Goal: Task Accomplishment & Management: Complete application form

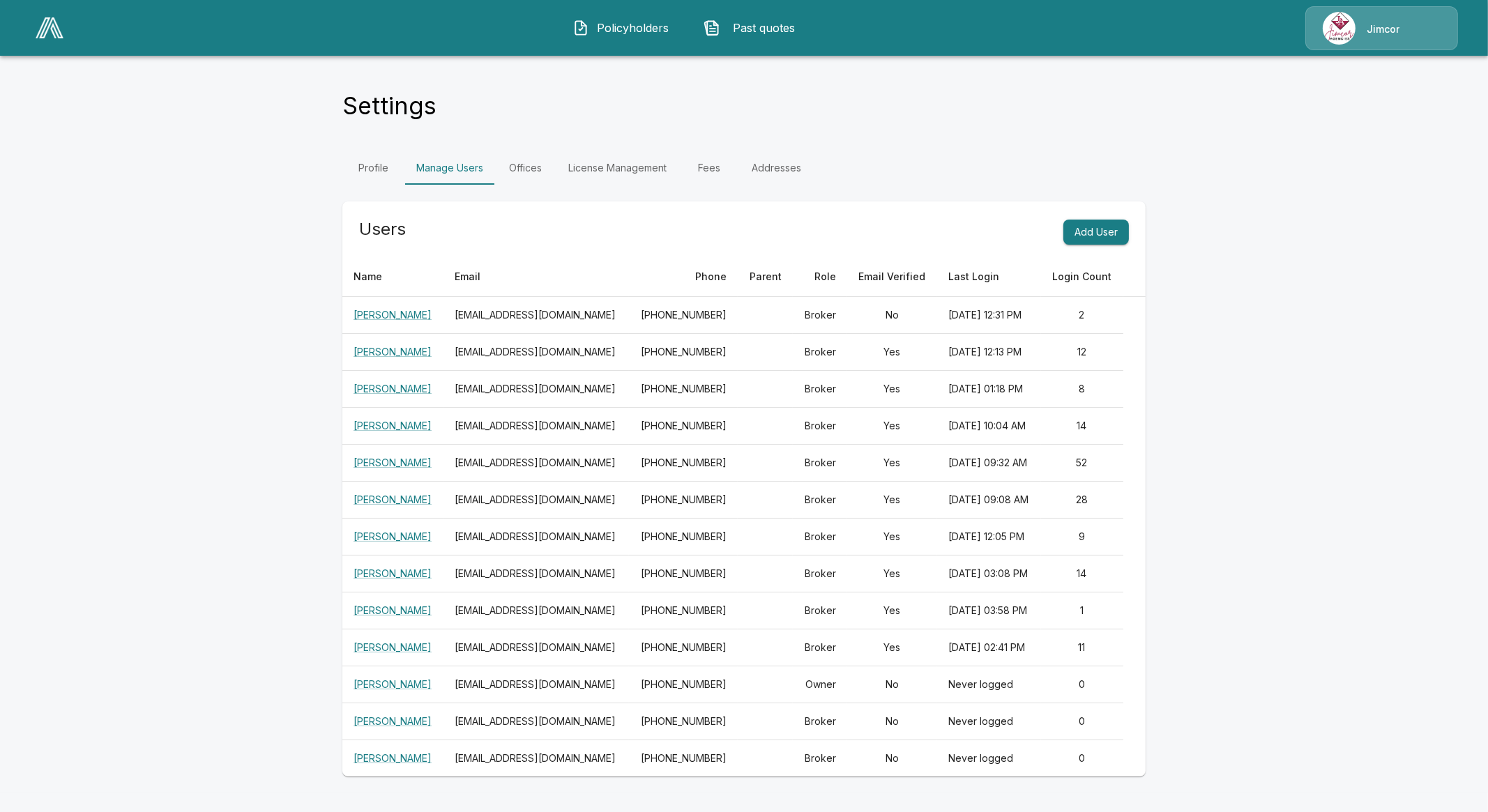
click at [45, 30] on img at bounding box center [50, 27] width 28 height 21
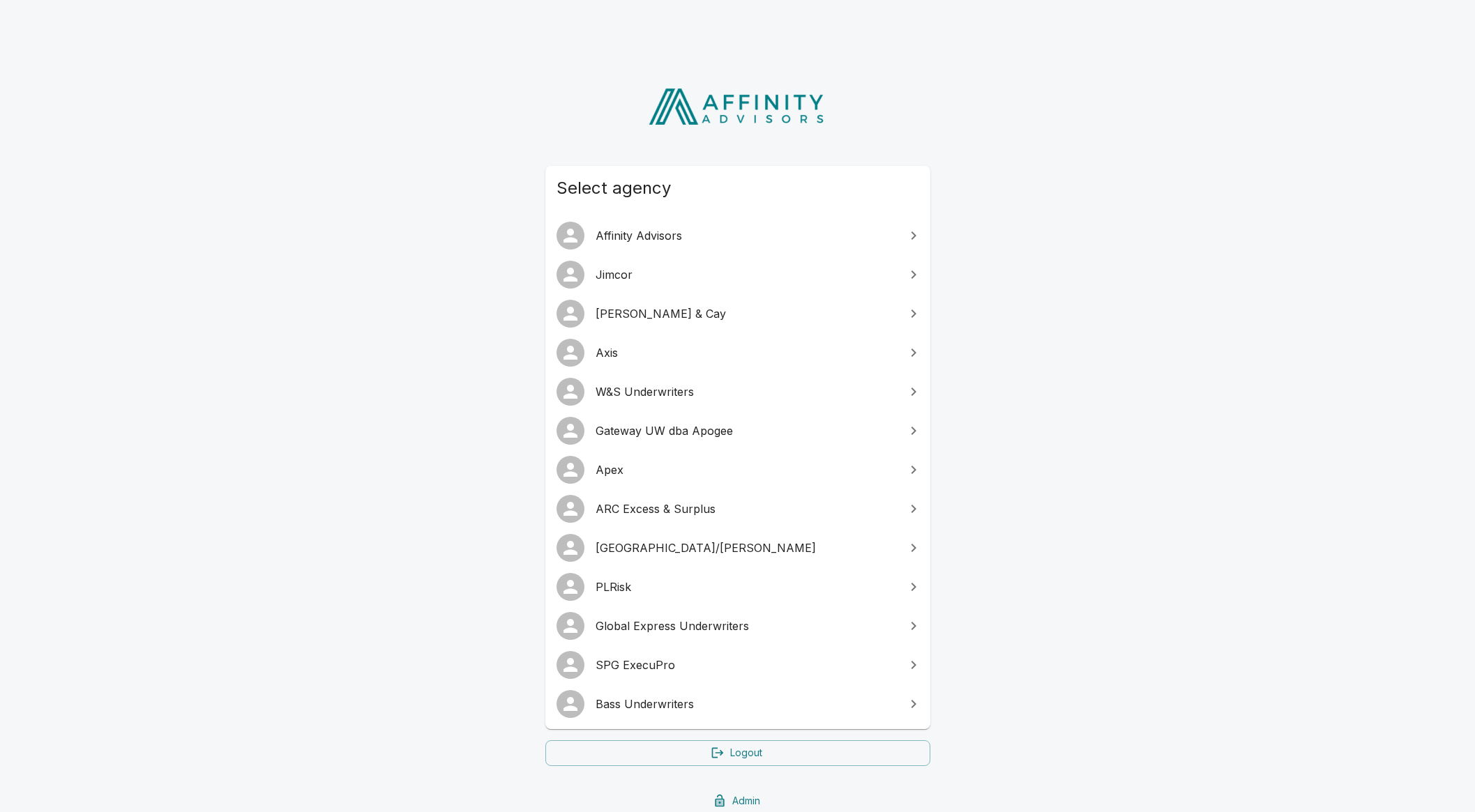
click at [669, 441] on link "Gateway UW dba Apogee" at bounding box center [738, 431] width 385 height 39
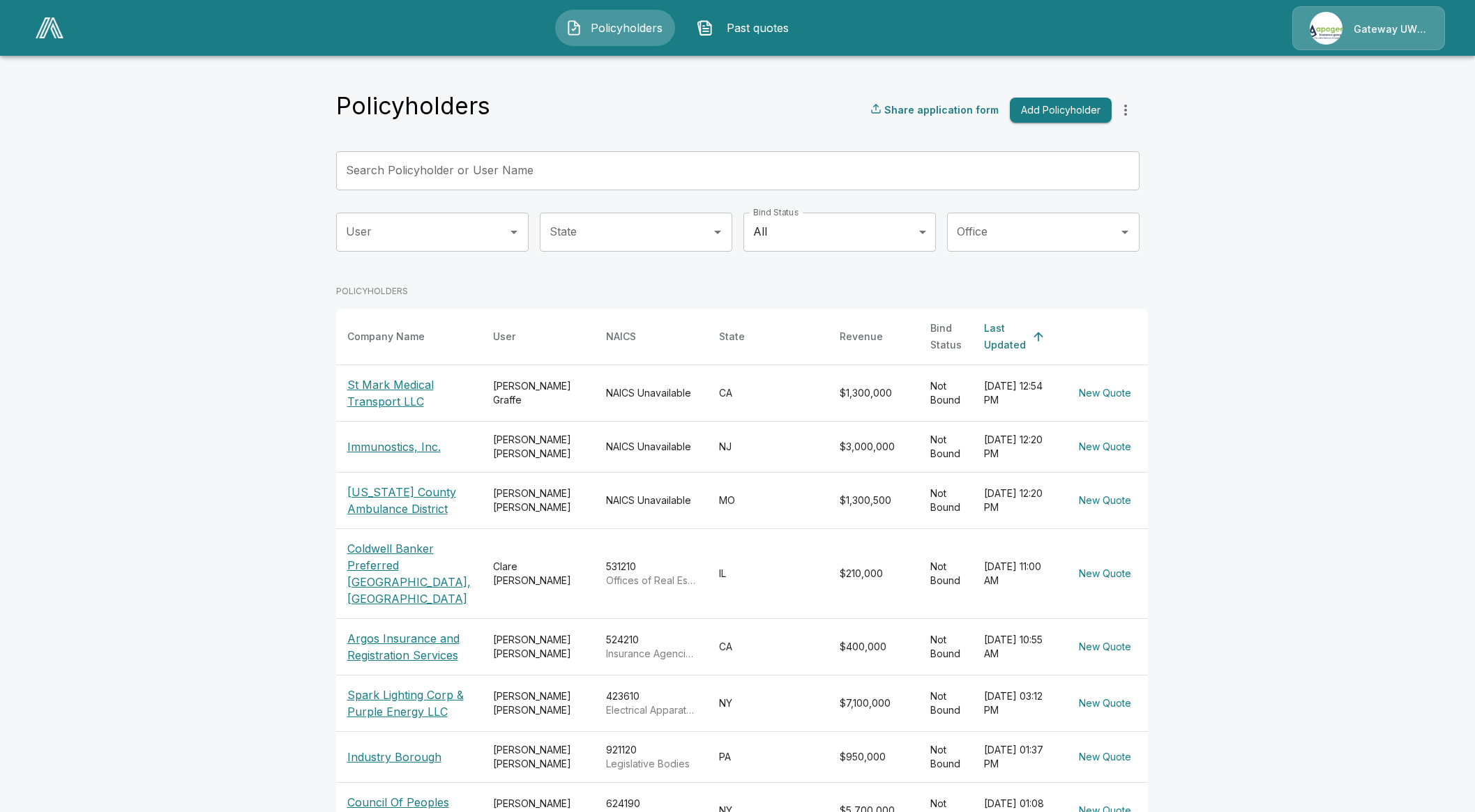
click at [775, 48] on div "Policyholders Past quotes Gateway UW dba Apogee" at bounding box center [738, 27] width 1448 height 44
click at [772, 33] on span "Past quotes" at bounding box center [757, 27] width 76 height 16
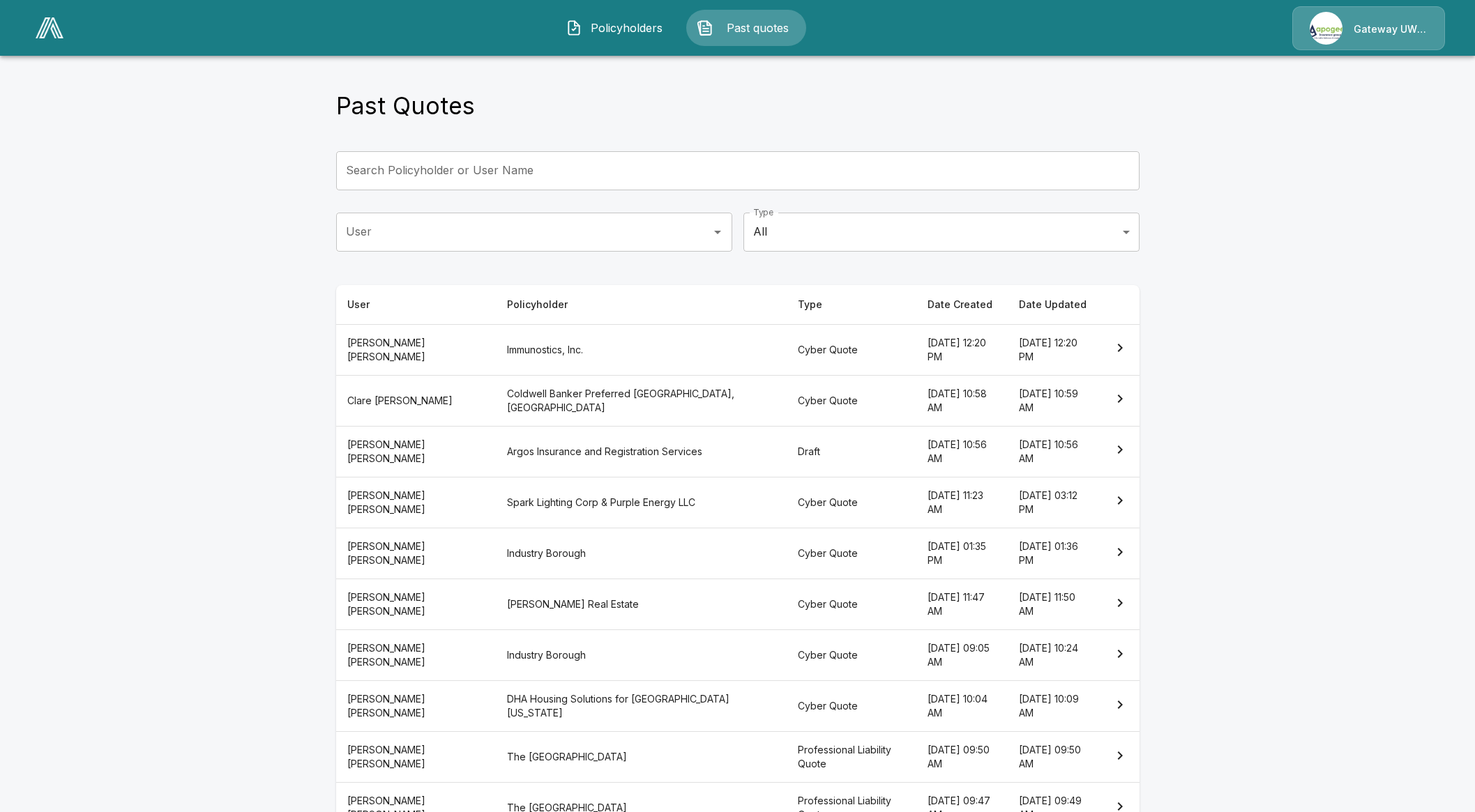
click at [787, 455] on th "Draft" at bounding box center [851, 451] width 129 height 51
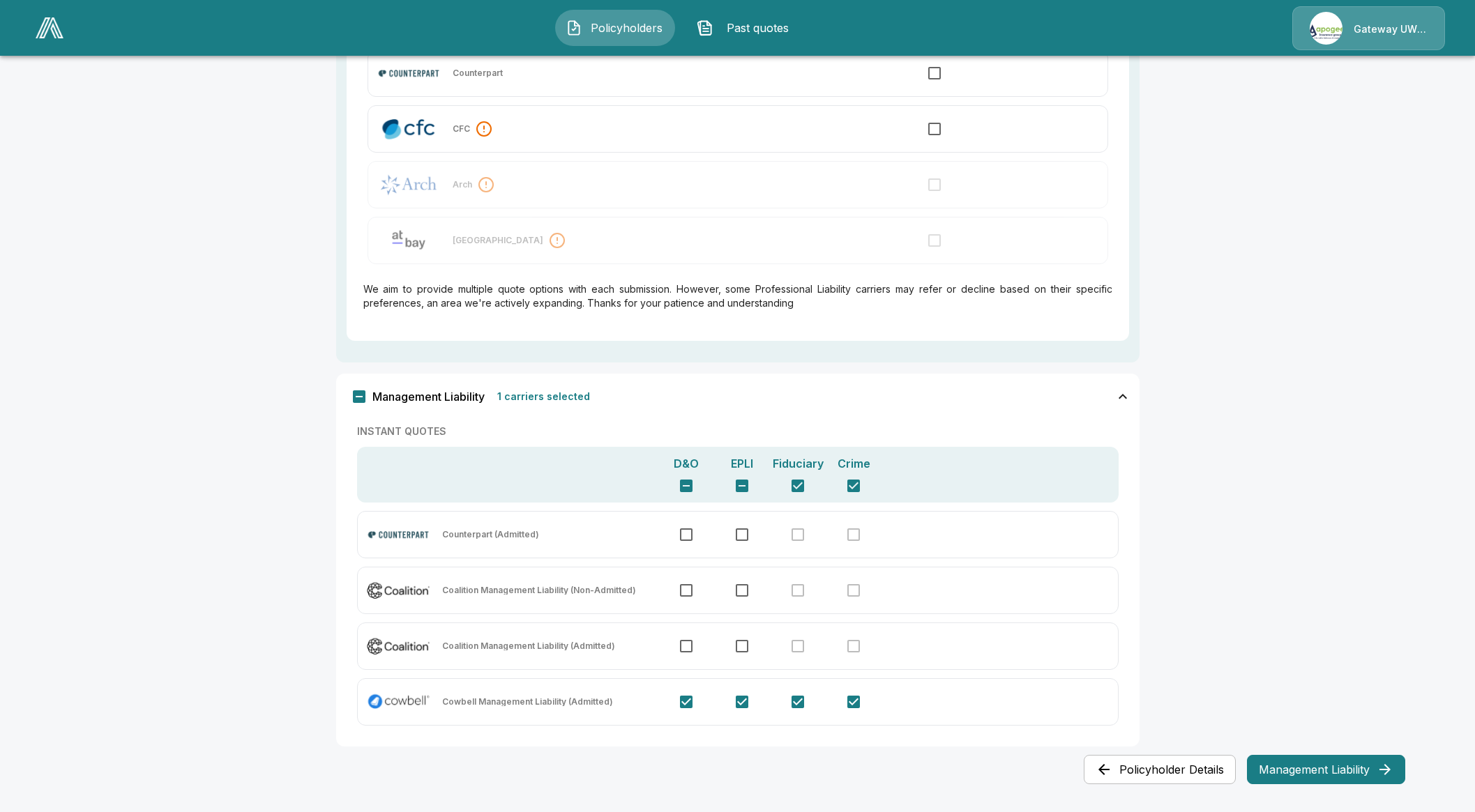
scroll to position [867, 0]
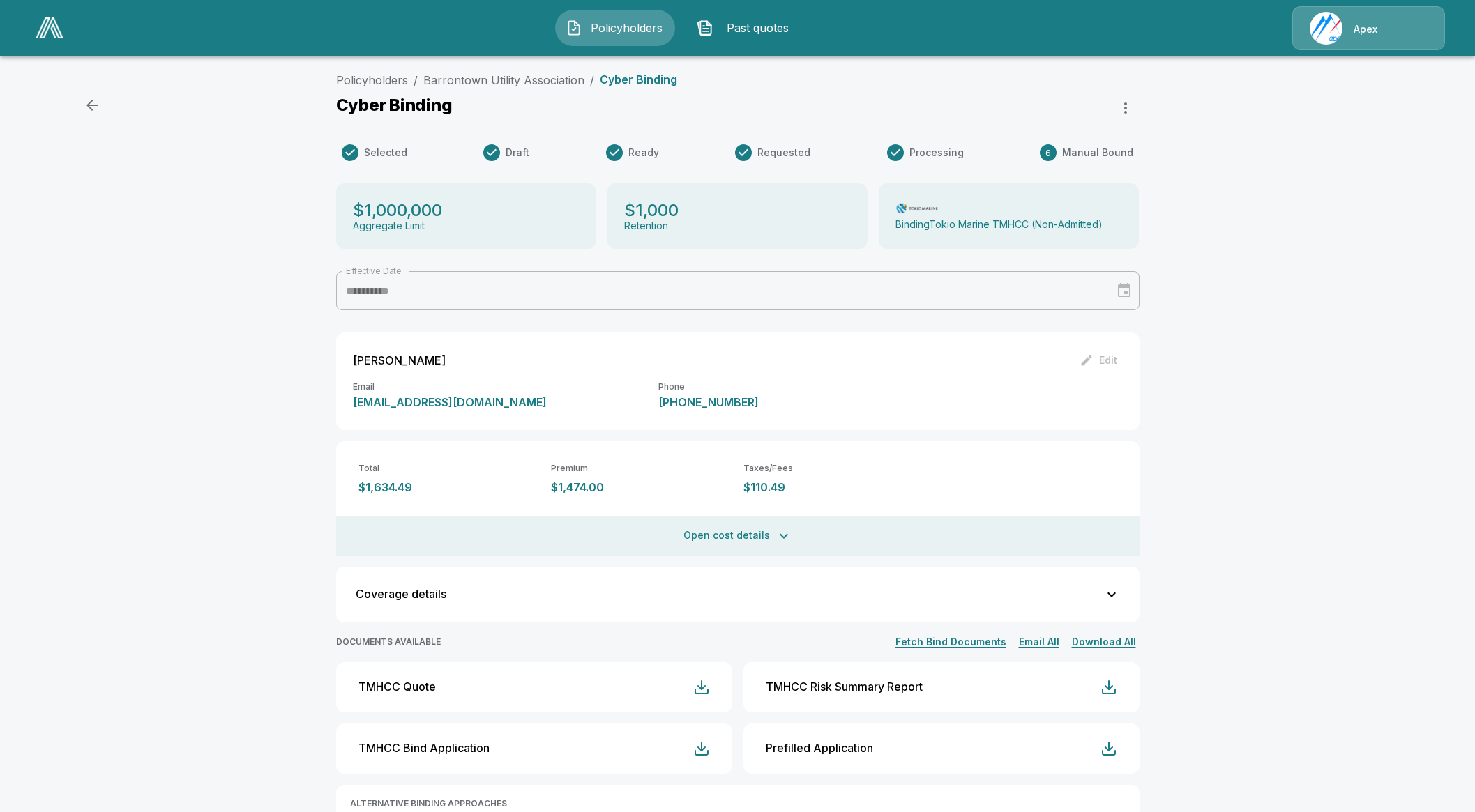
click at [57, 36] on img at bounding box center [50, 27] width 28 height 21
click at [1134, 101] on icon "button" at bounding box center [1125, 108] width 16 height 16
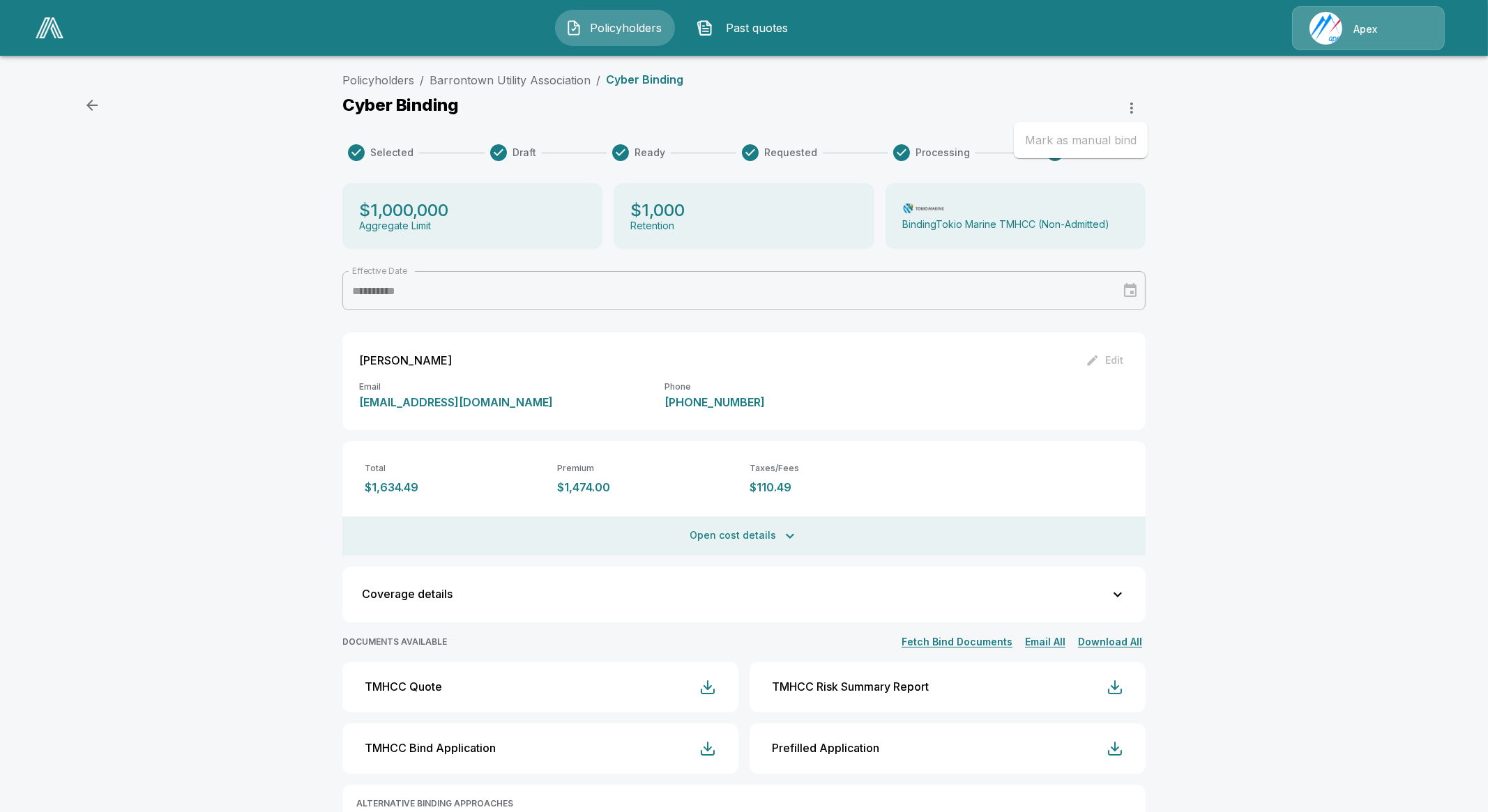
click at [1192, 168] on div at bounding box center [744, 406] width 1488 height 812
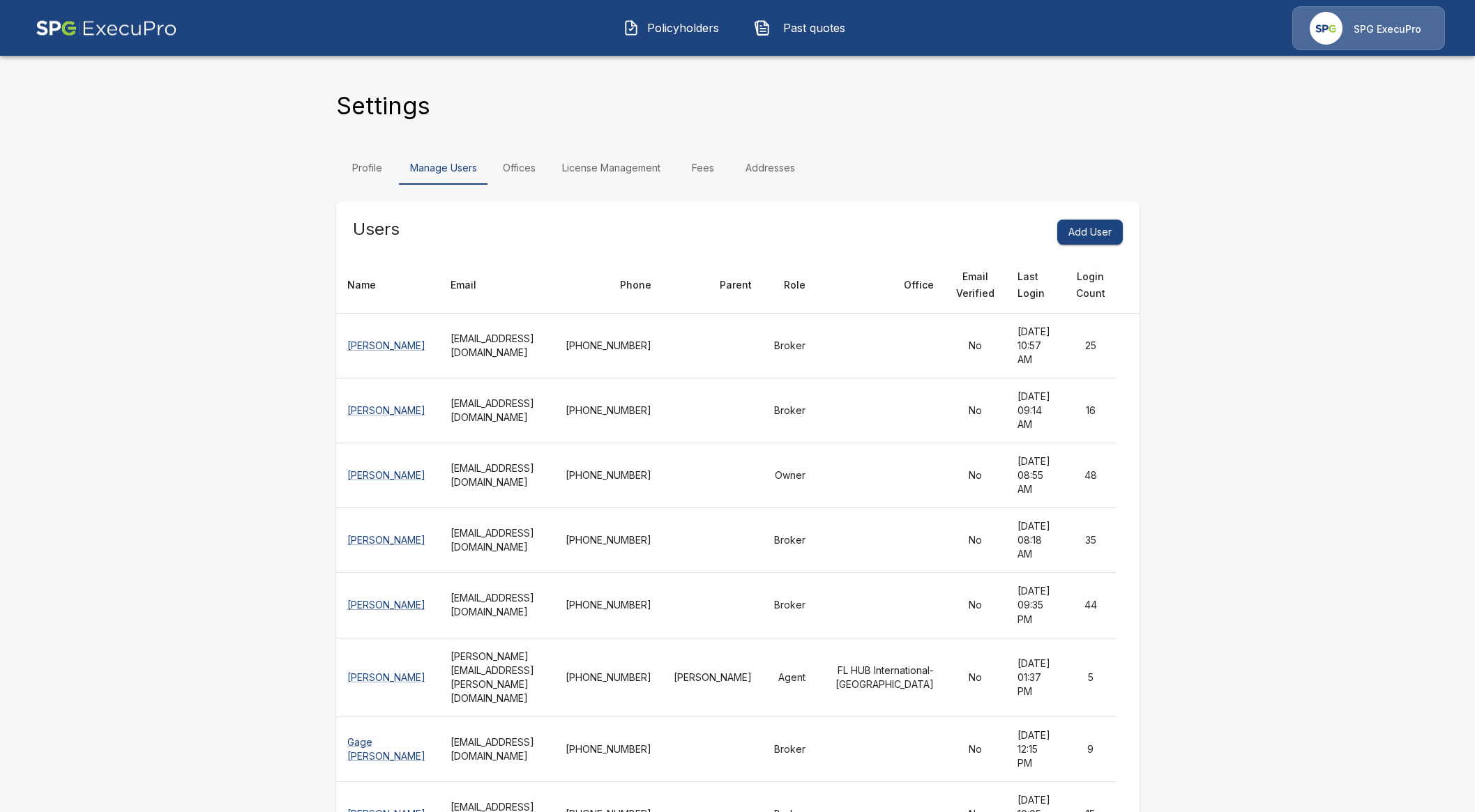
scroll to position [7003, 0]
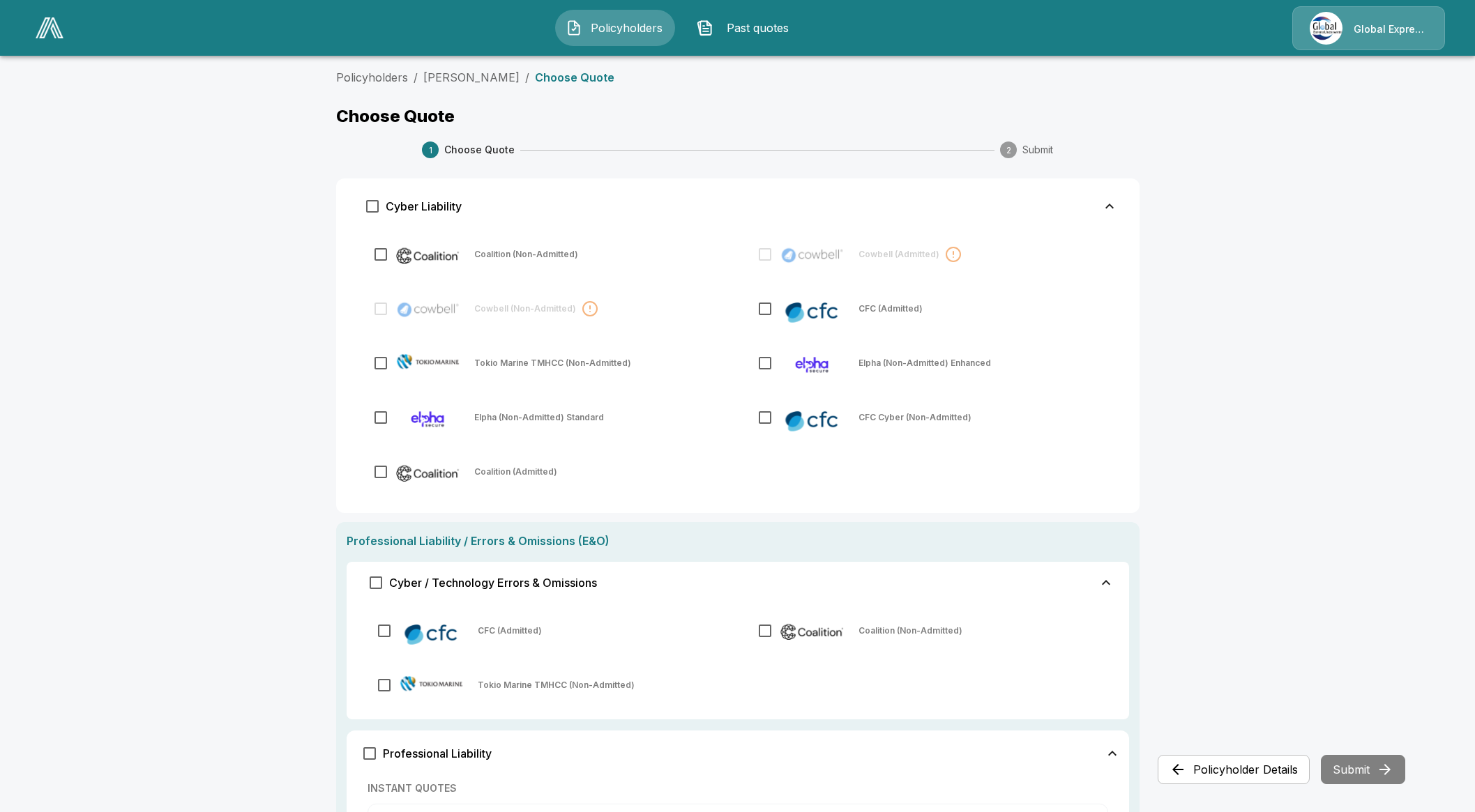
click at [55, 32] on img at bounding box center [50, 27] width 28 height 21
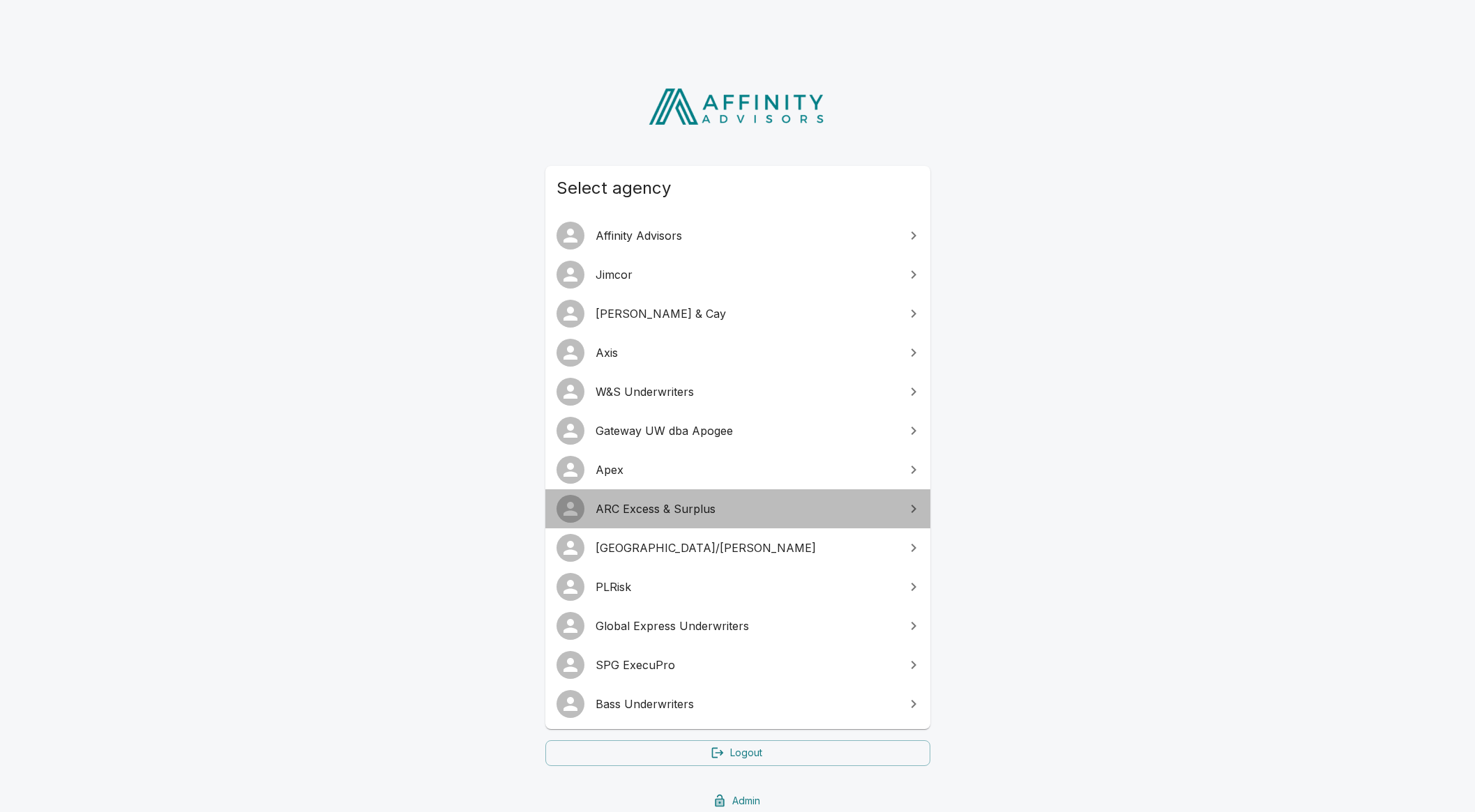
click at [665, 515] on span "ARC Excess & Surplus" at bounding box center [746, 509] width 301 height 16
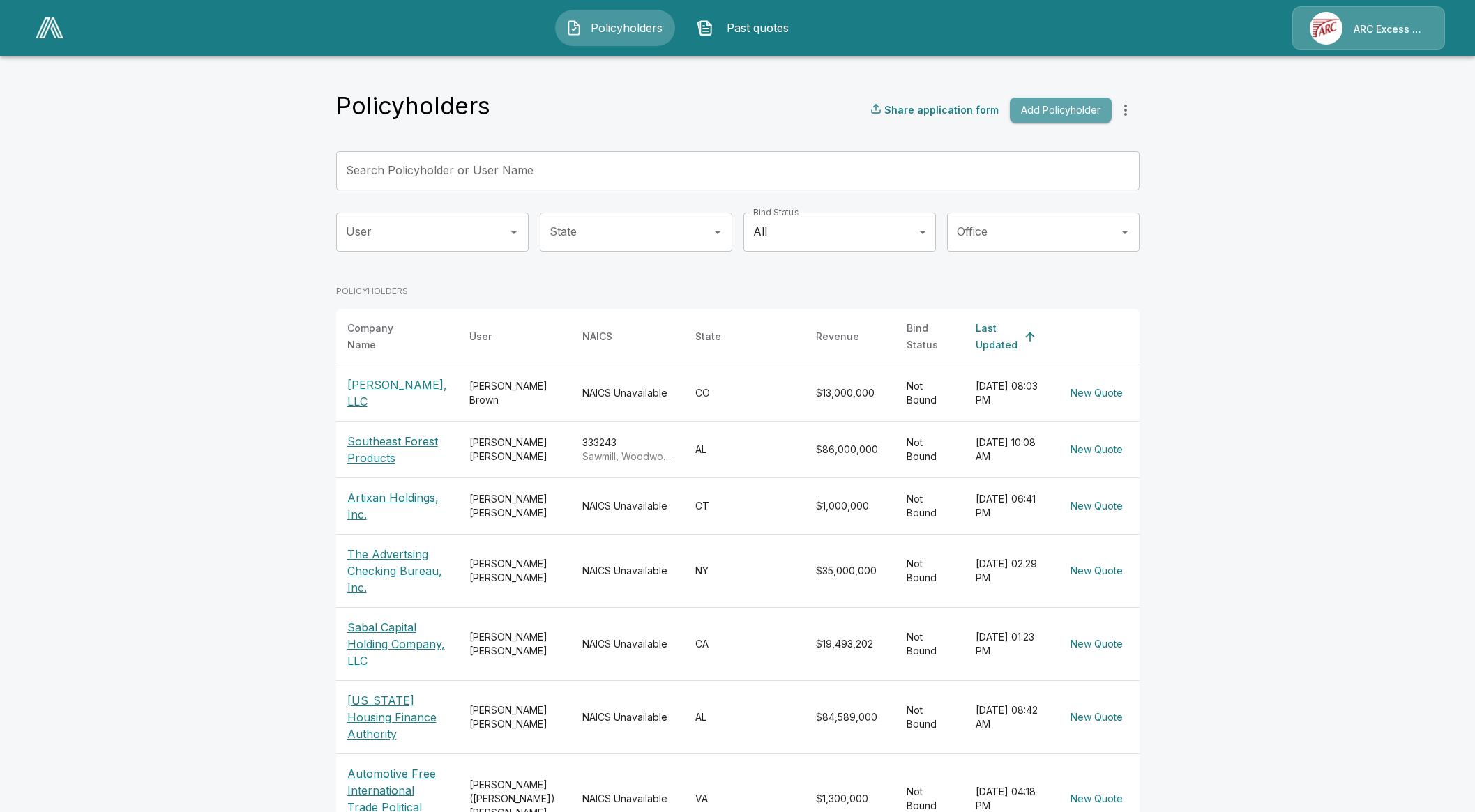
click at [1096, 108] on button "Add Policyholder" at bounding box center [1061, 110] width 101 height 26
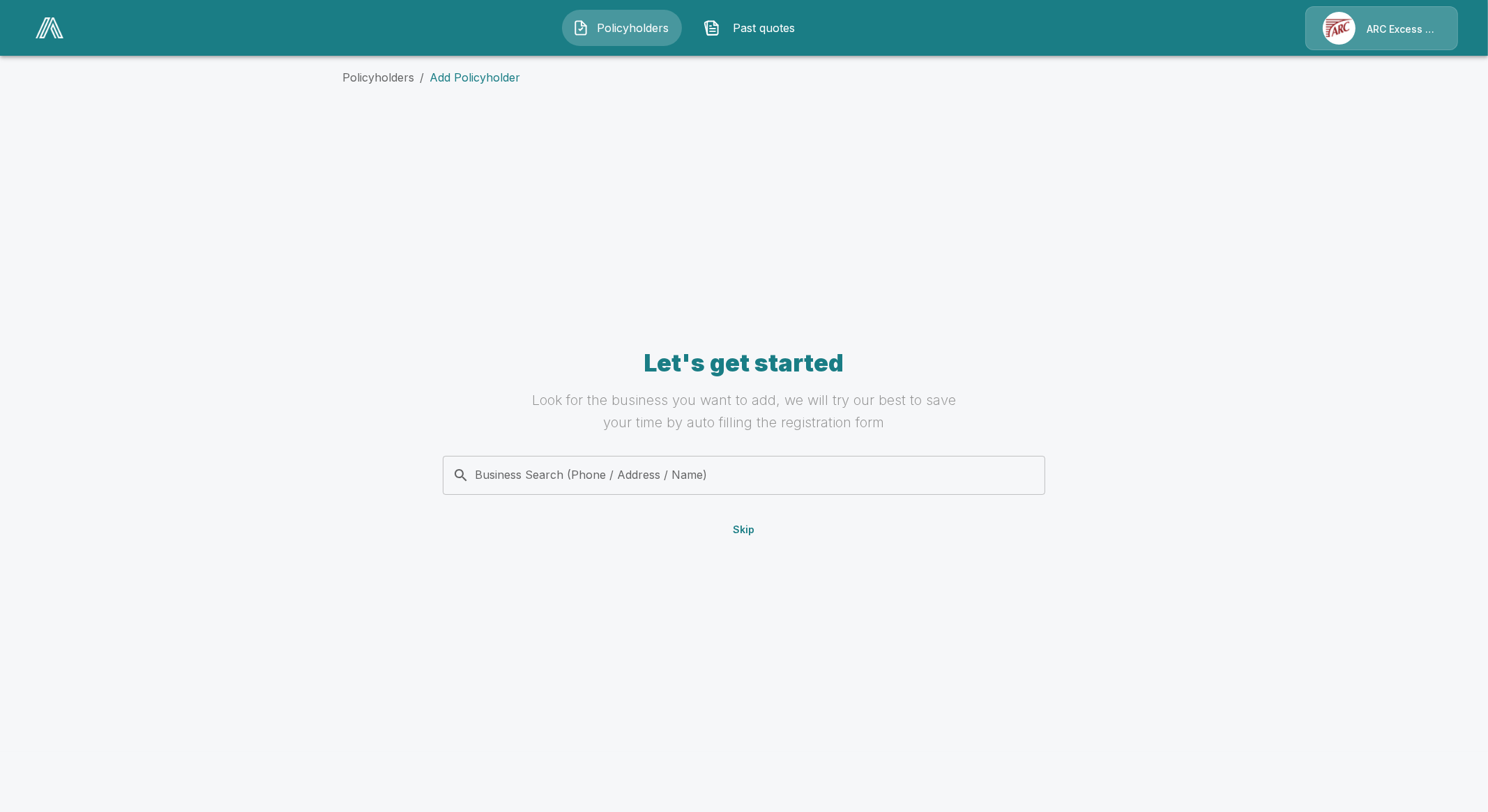
click at [743, 527] on button "Skip" at bounding box center [744, 530] width 44 height 26
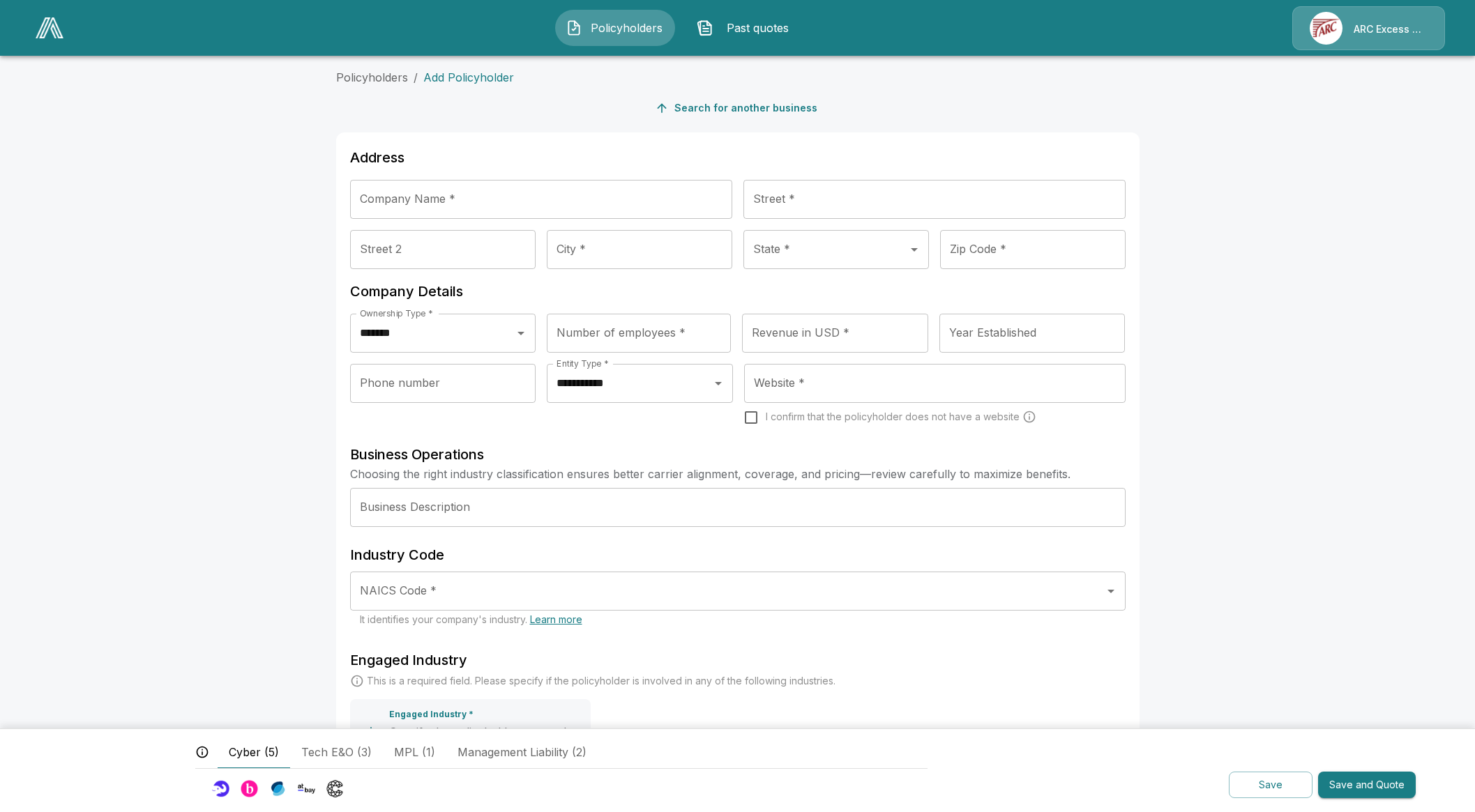
click at [541, 200] on input "Company Name *" at bounding box center [542, 200] width 382 height 39
type input "**********"
click at [630, 337] on input "Number of employees *" at bounding box center [639, 333] width 184 height 39
type input "**"
click at [825, 388] on input "Website *" at bounding box center [934, 383] width 368 height 27
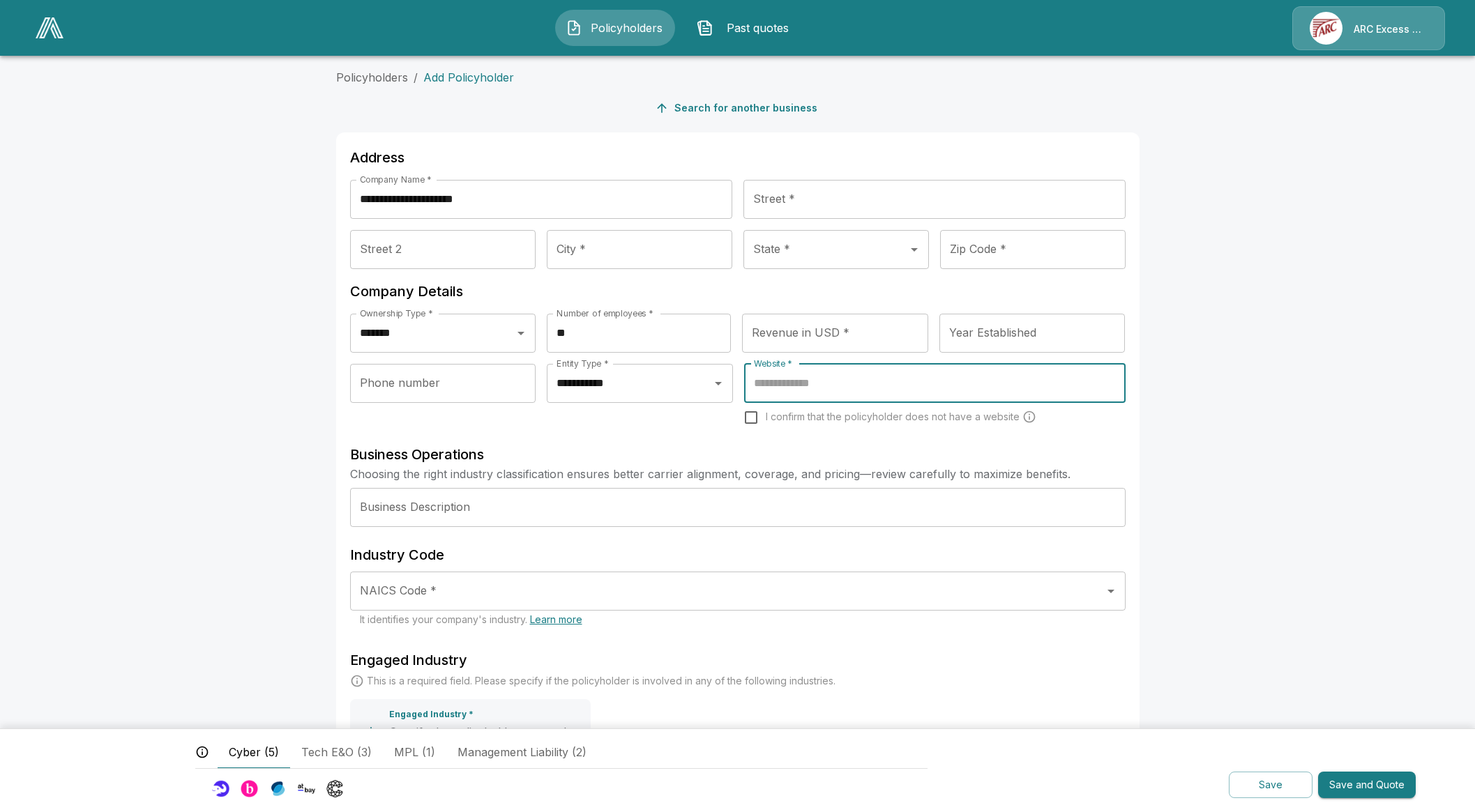
click at [821, 381] on input "Website *" at bounding box center [934, 383] width 368 height 27
paste input "**********"
type input "**********"
click at [462, 594] on input "NAICS Code *" at bounding box center [727, 591] width 742 height 27
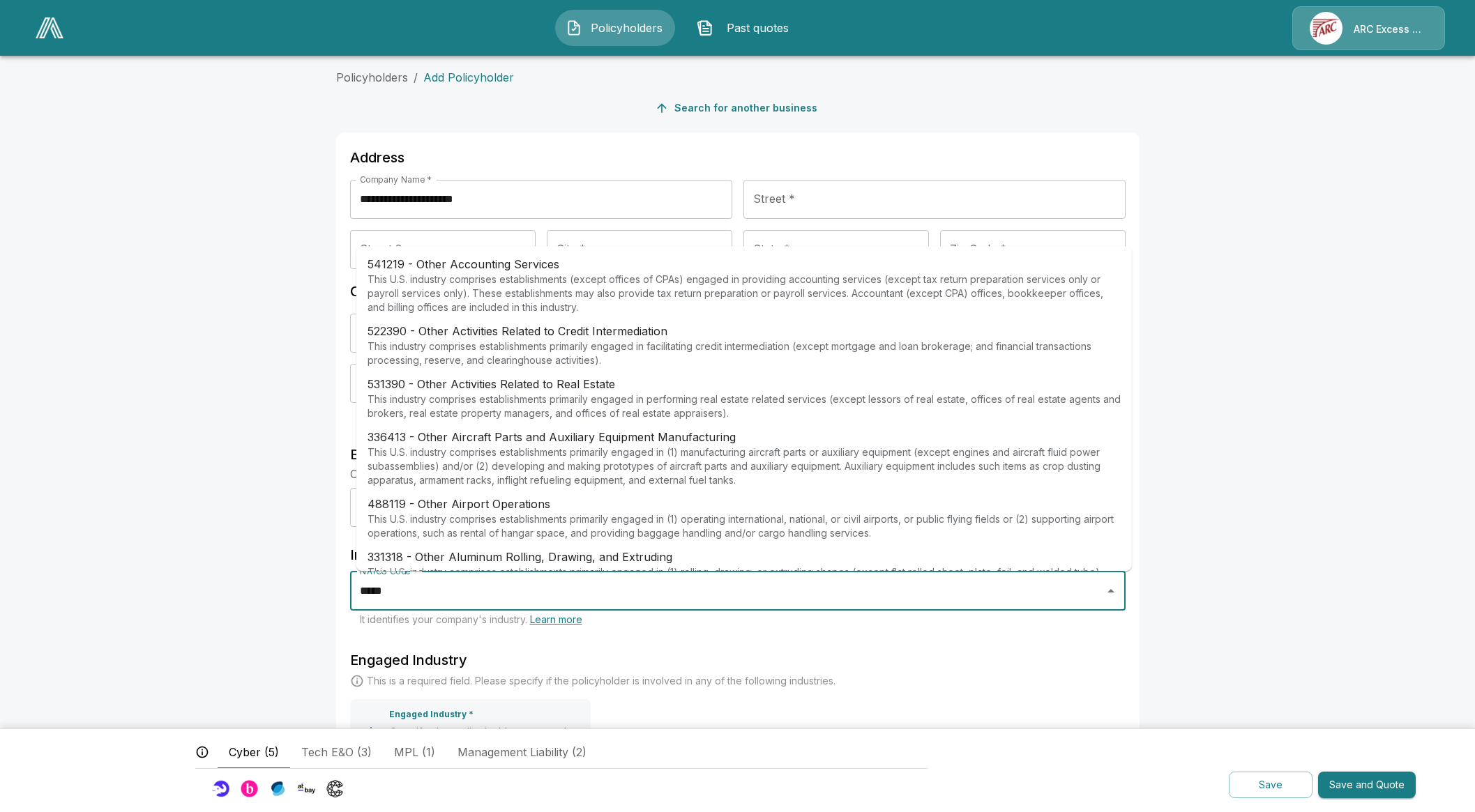
click at [521, 285] on p "This U.S. industry comprises establishments (except offices of CPAs) engaged in…" at bounding box center [744, 293] width 753 height 42
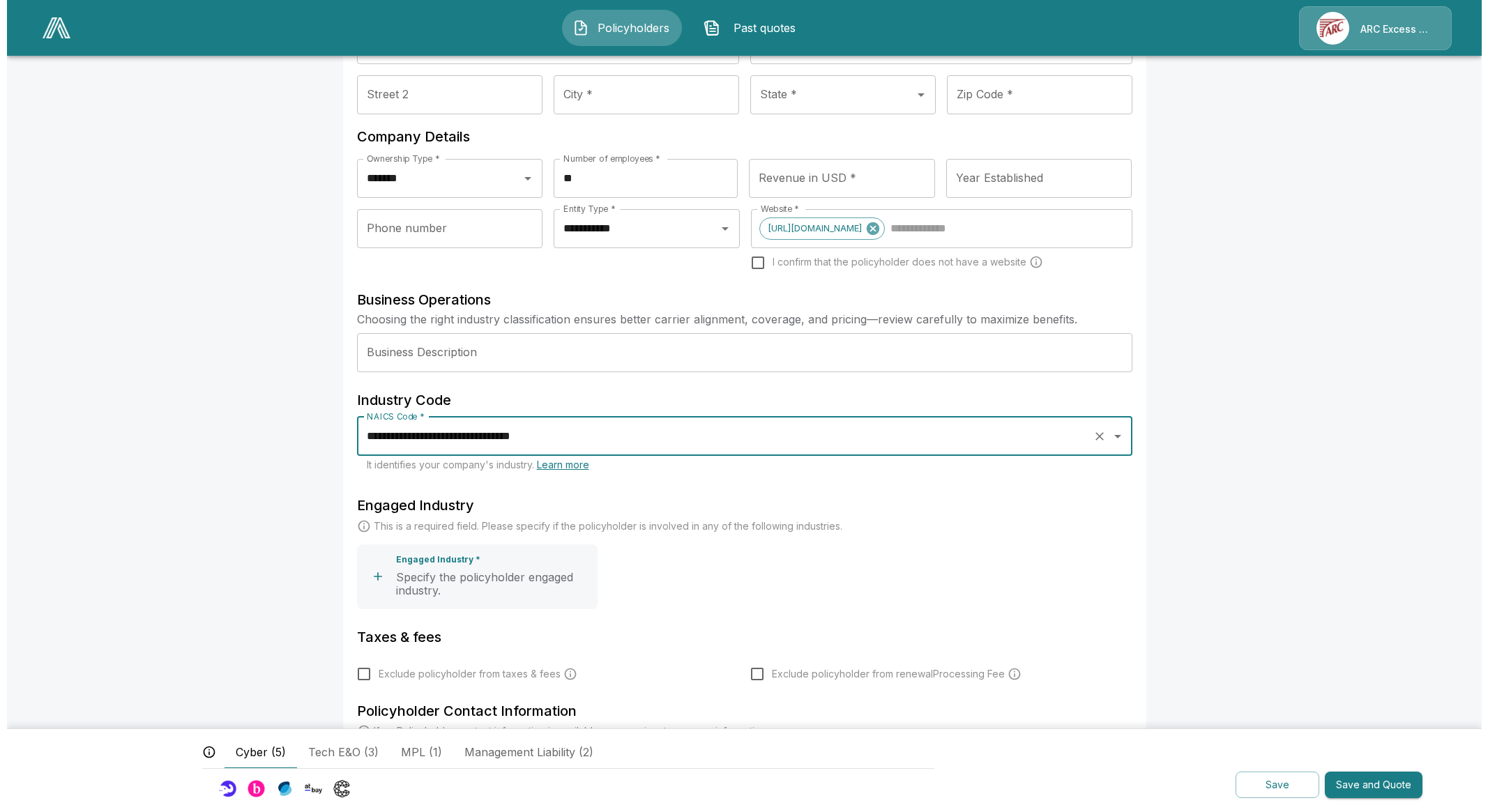
scroll to position [261, 0]
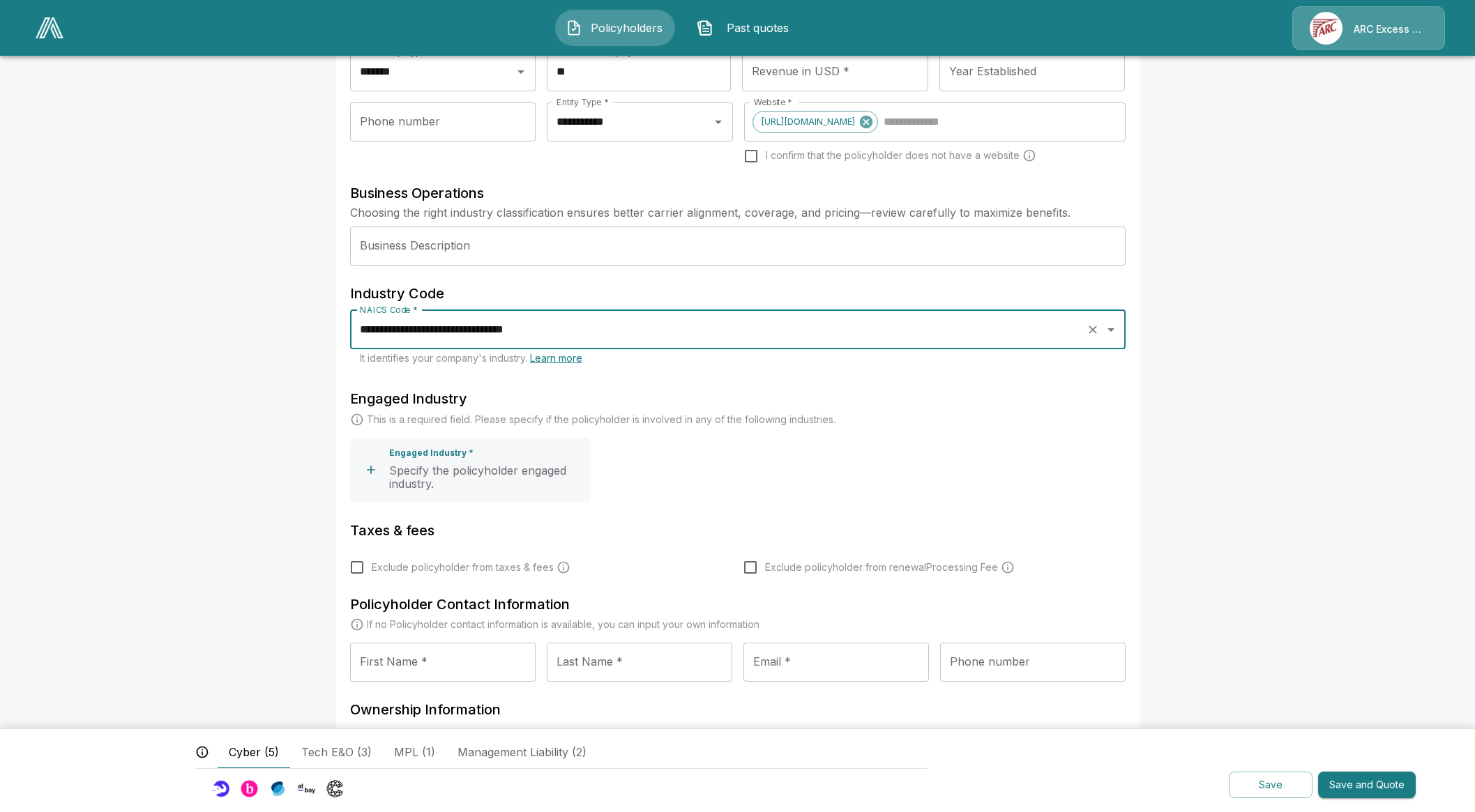
type input "**********"
click at [421, 490] on p "Specify the policyholder engaged industry." at bounding box center [487, 477] width 196 height 27
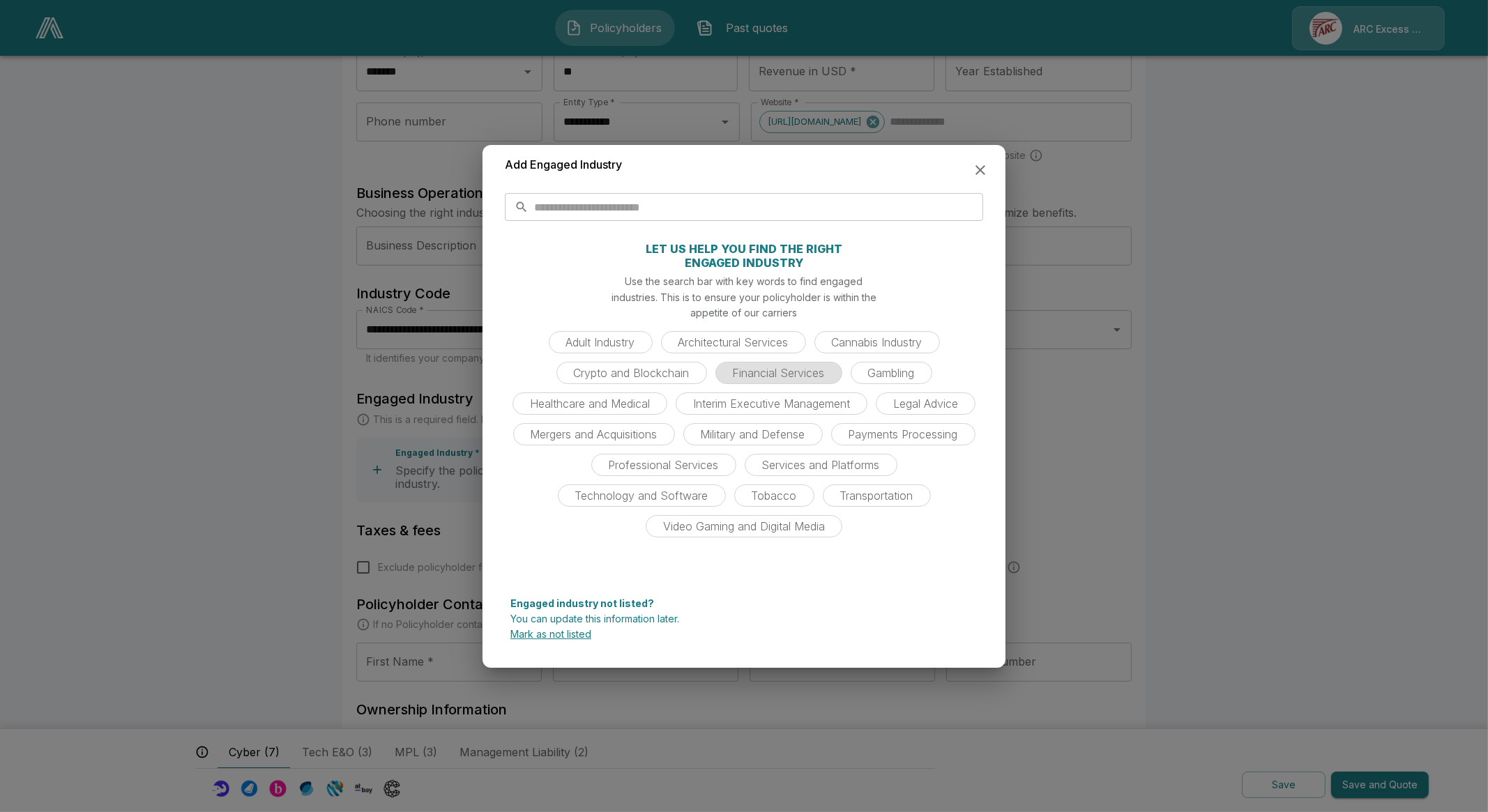
click at [772, 378] on span "Financial Services" at bounding box center [778, 373] width 108 height 14
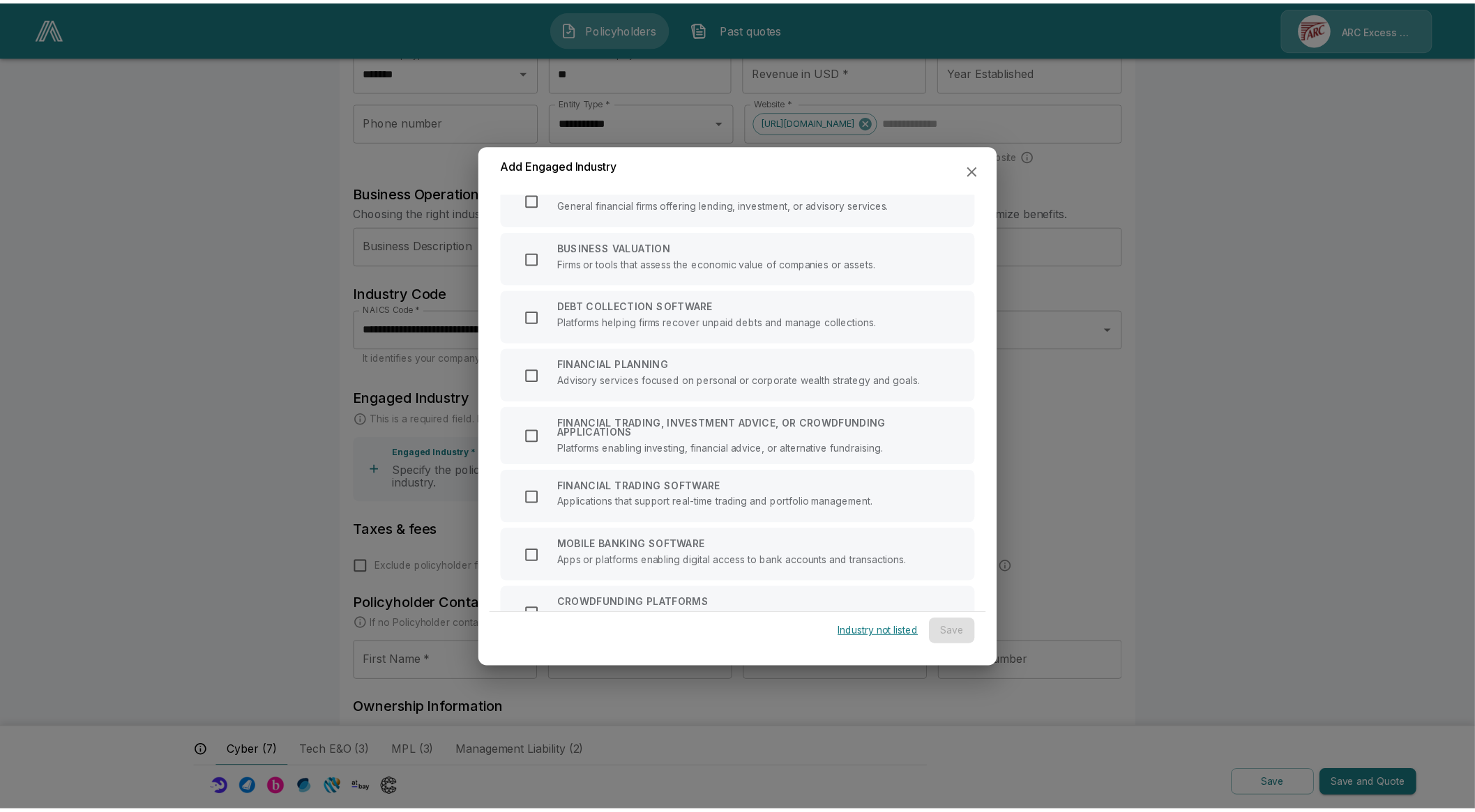
scroll to position [513, 0]
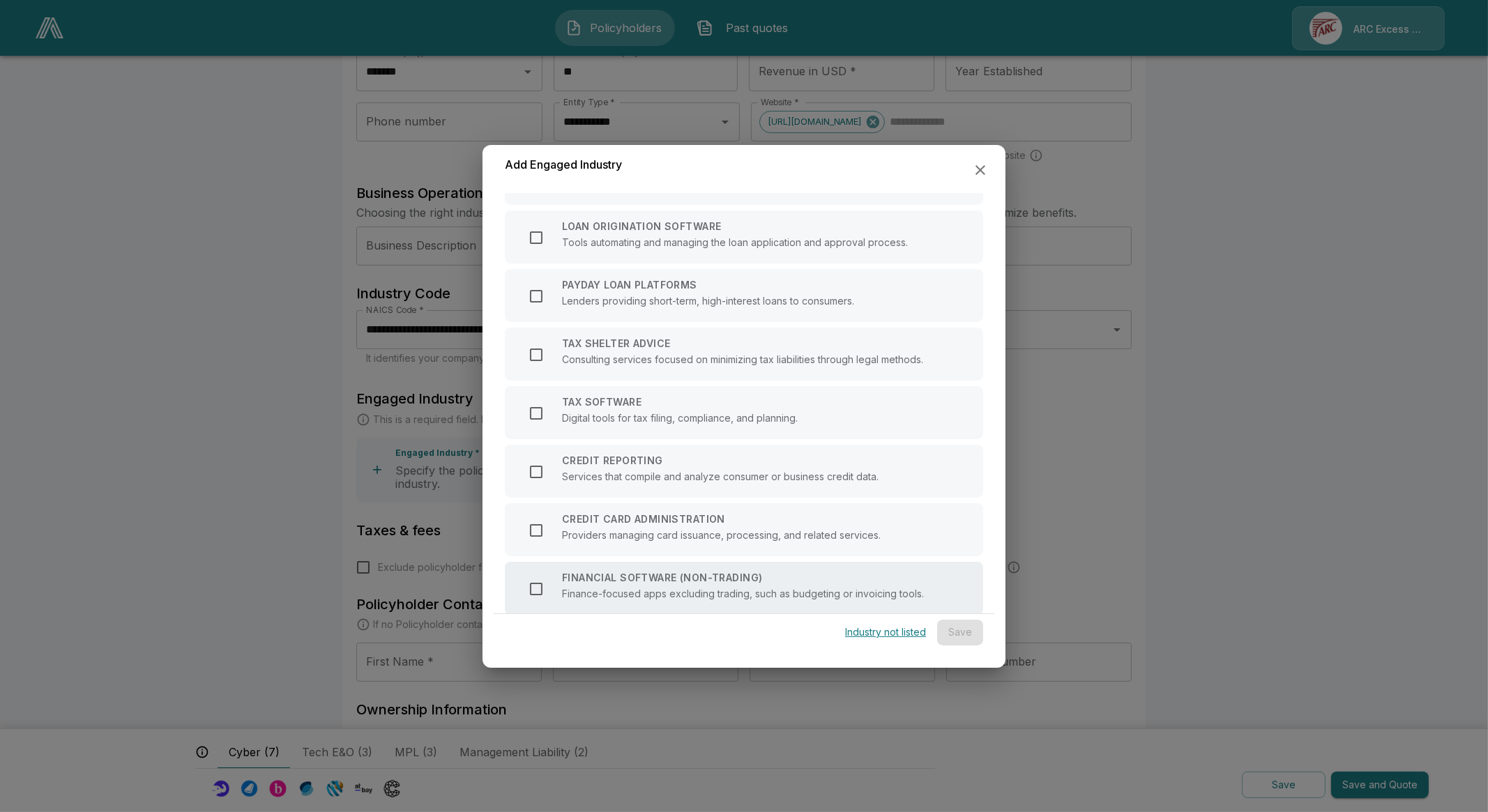
click at [605, 583] on div "FINANCIAL SOFTWARE (NON-TRADING) Finance-focused apps excluding trading, such a…" at bounding box center [743, 588] width 362 height 30
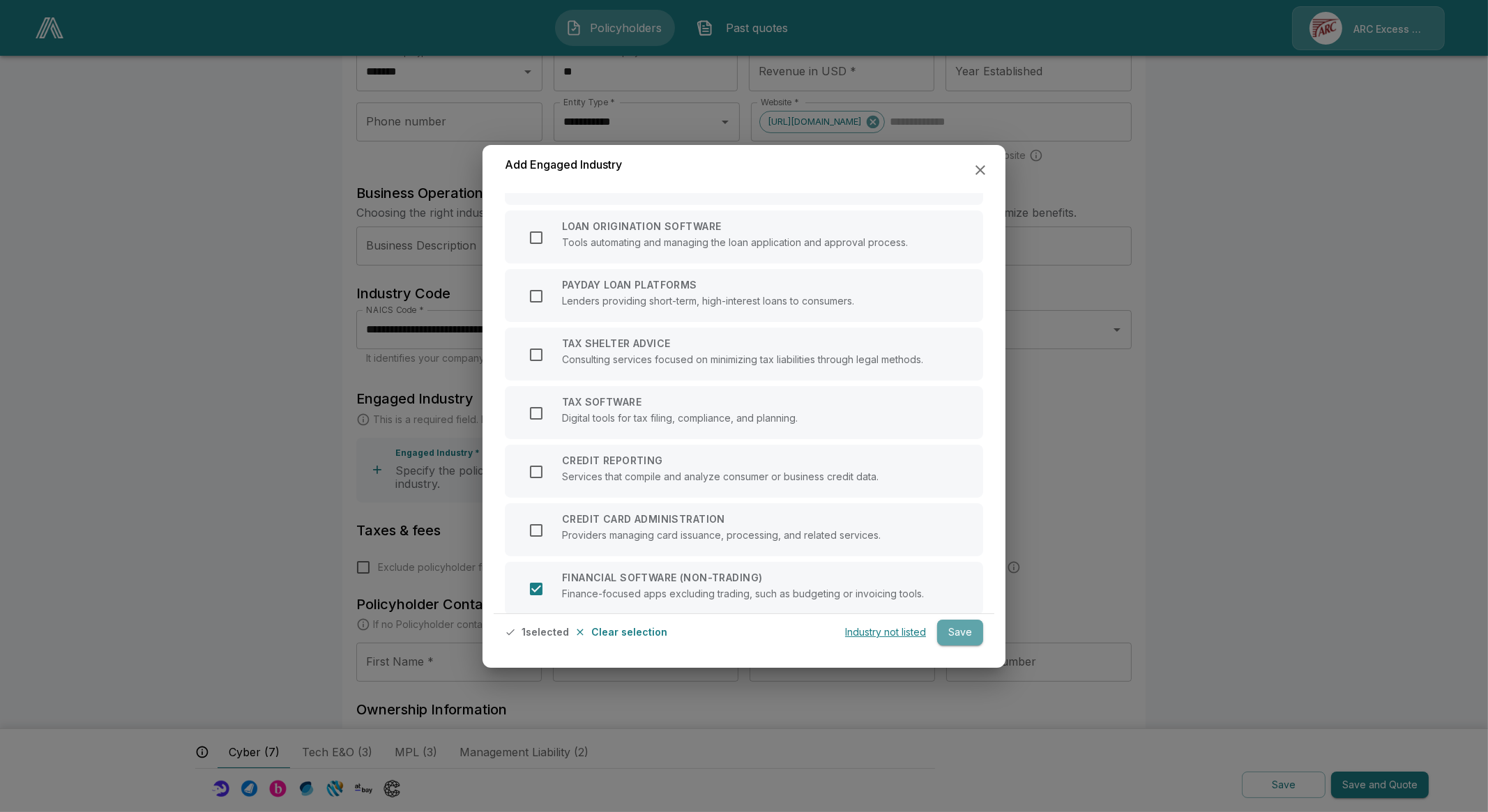
click at [956, 630] on button "Save" at bounding box center [960, 632] width 46 height 26
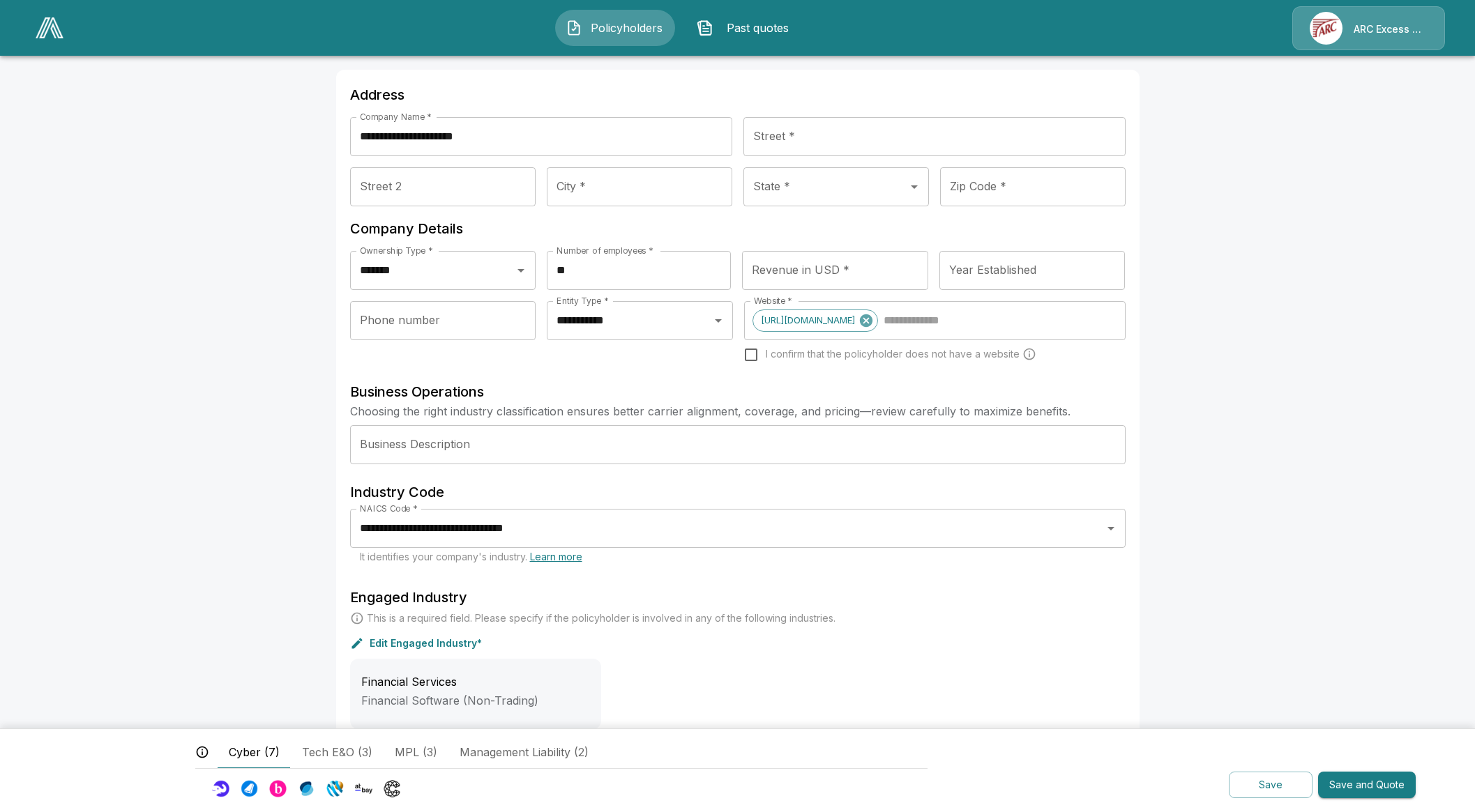
scroll to position [0, 0]
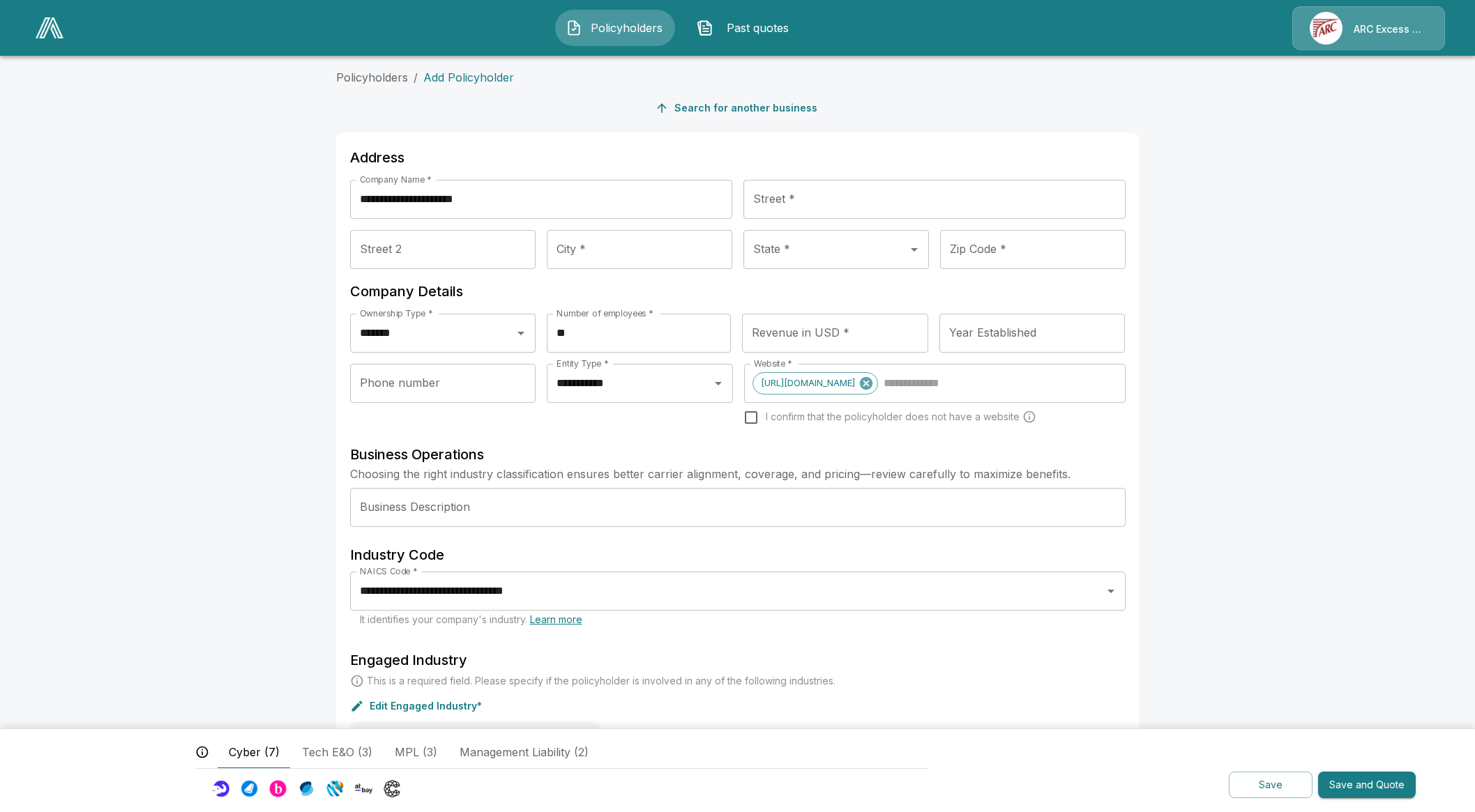
click at [816, 203] on input "Street *" at bounding box center [935, 200] width 382 height 39
type input "**********"
click at [681, 239] on input "City *" at bounding box center [640, 250] width 186 height 39
type input "*********"
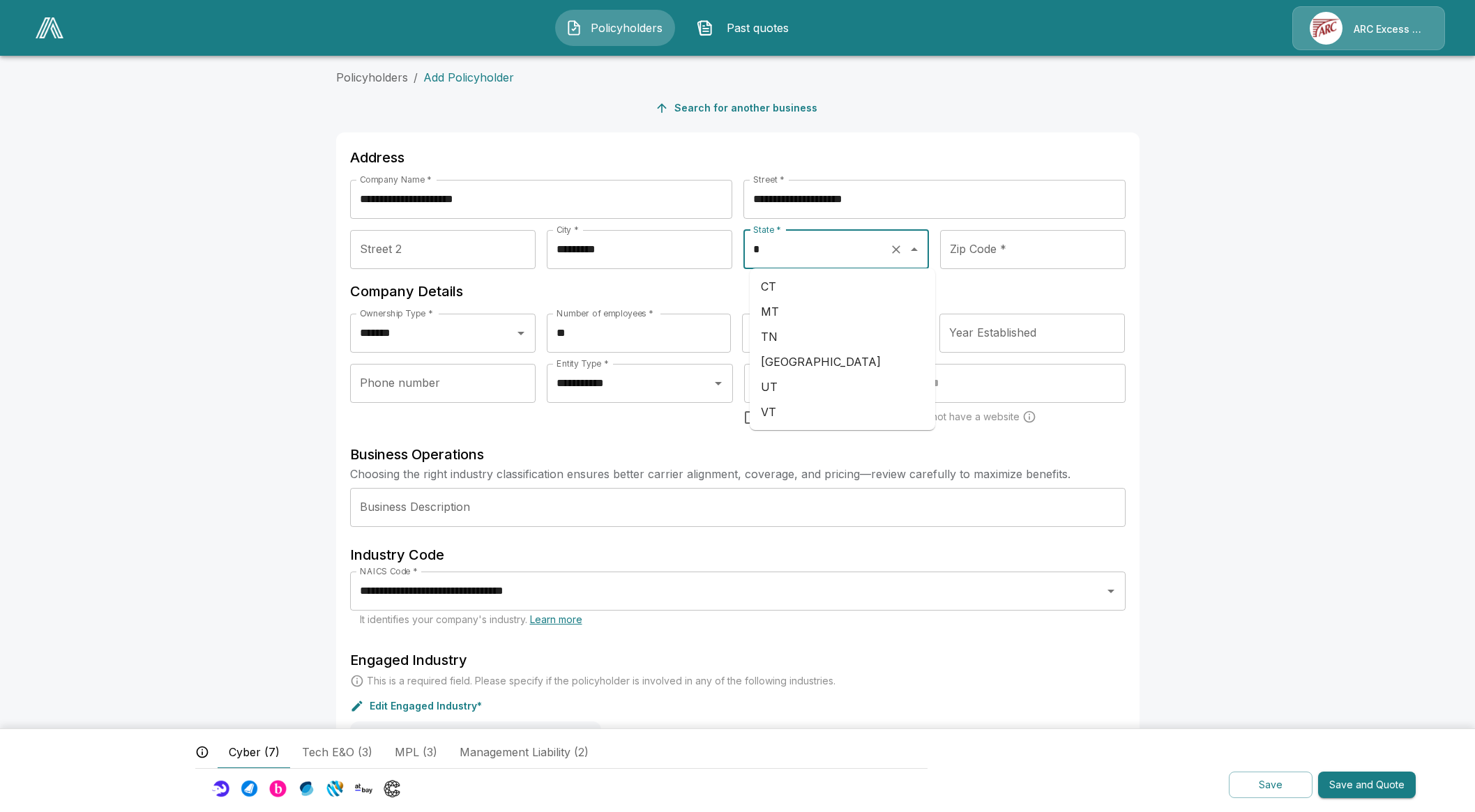
click at [823, 332] on li "TN" at bounding box center [843, 337] width 186 height 25
type input "**"
click at [1016, 240] on input "Zip Code *" at bounding box center [1033, 250] width 186 height 39
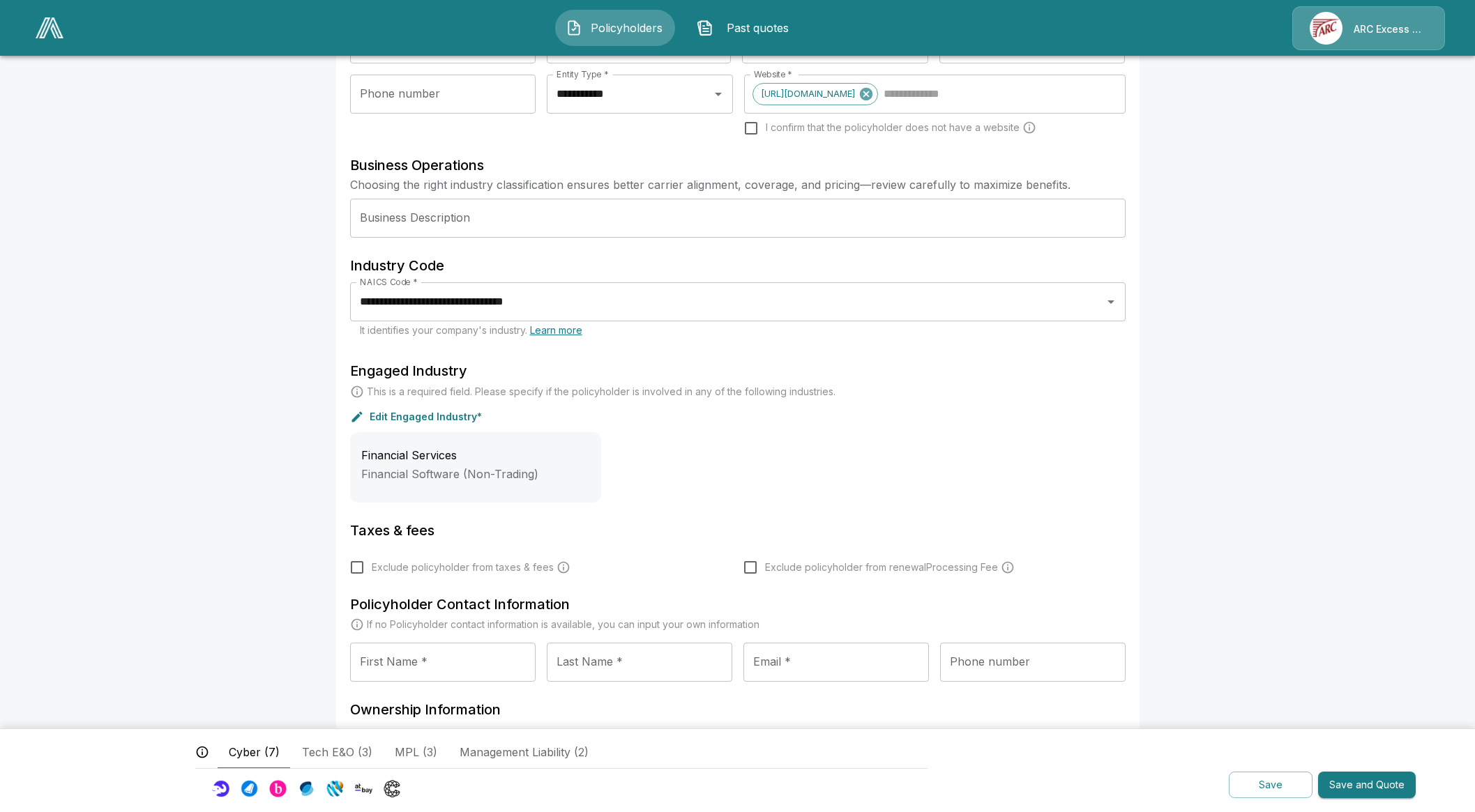
scroll to position [369, 0]
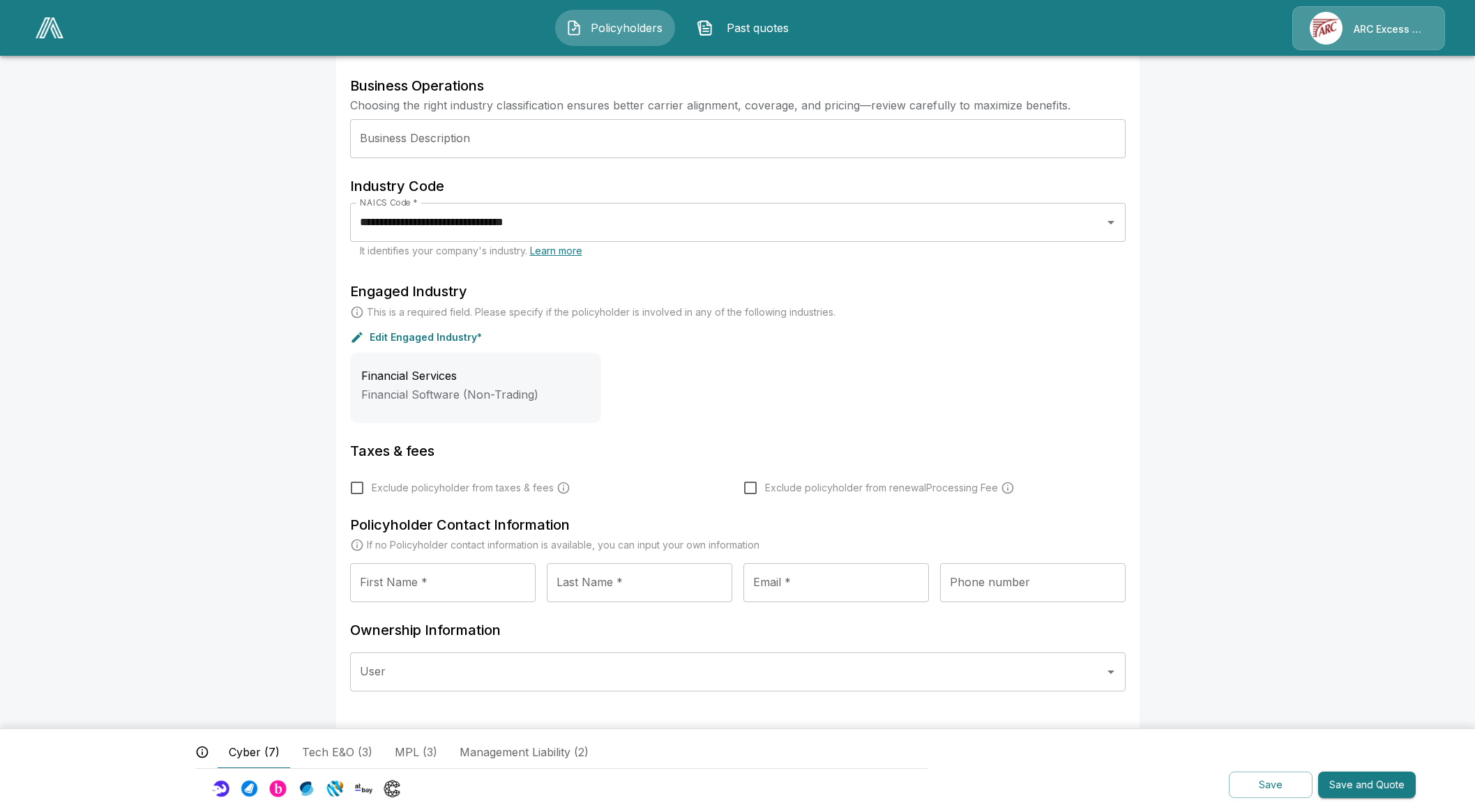
type input "*****"
click at [484, 671] on input "User" at bounding box center [727, 672] width 742 height 27
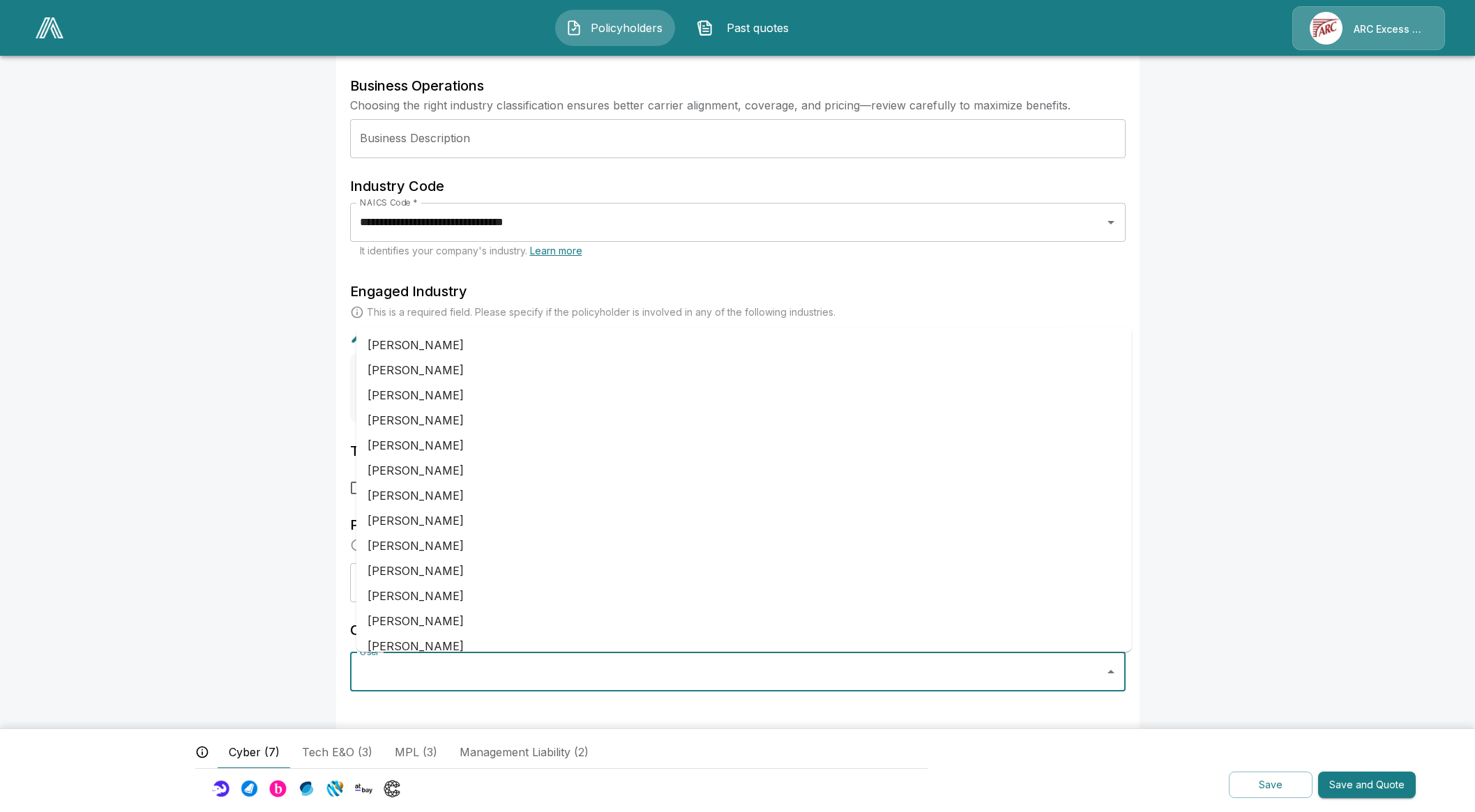
click at [455, 549] on li "Greg Lee" at bounding box center [745, 546] width 776 height 25
type input "********"
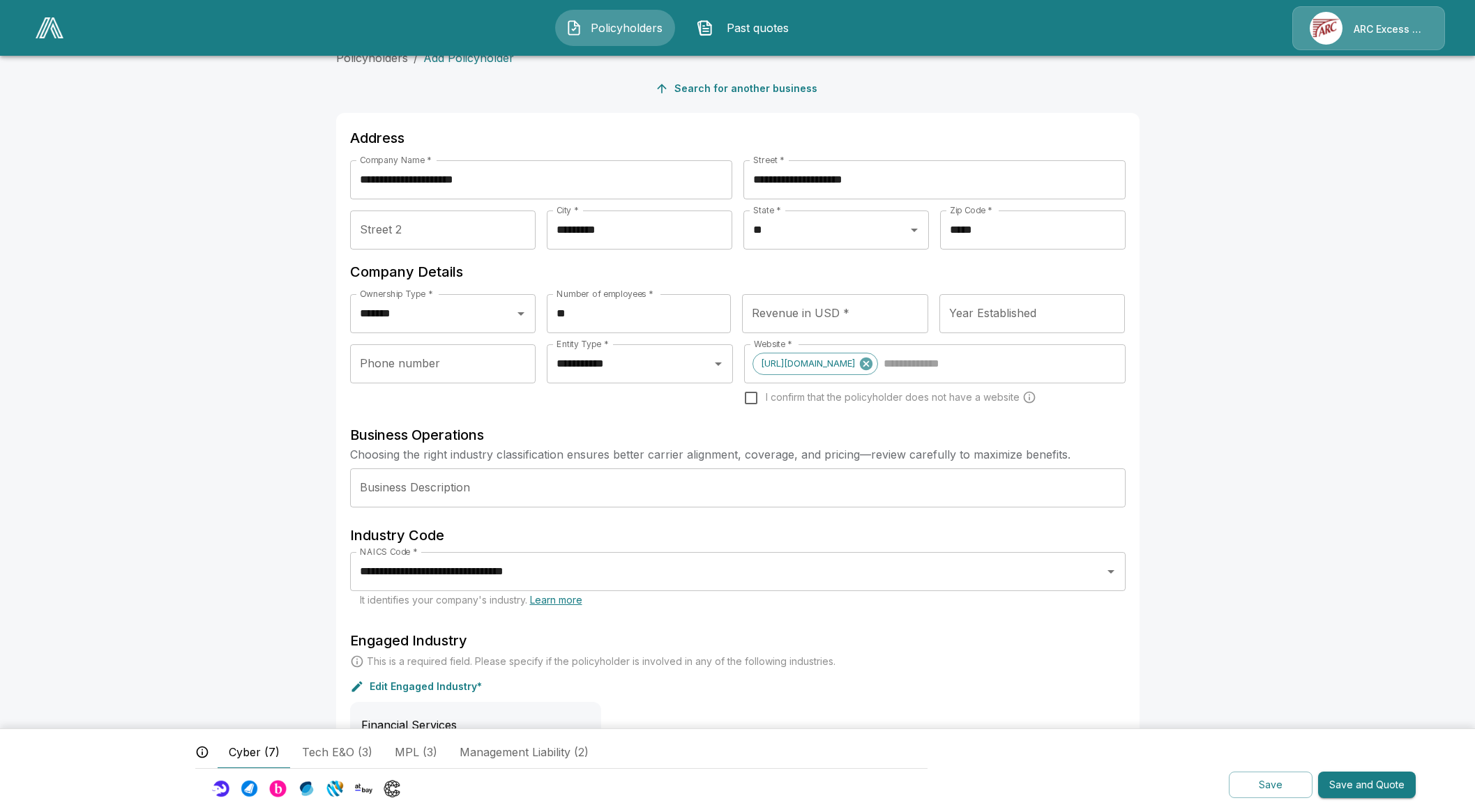
scroll to position [0, 0]
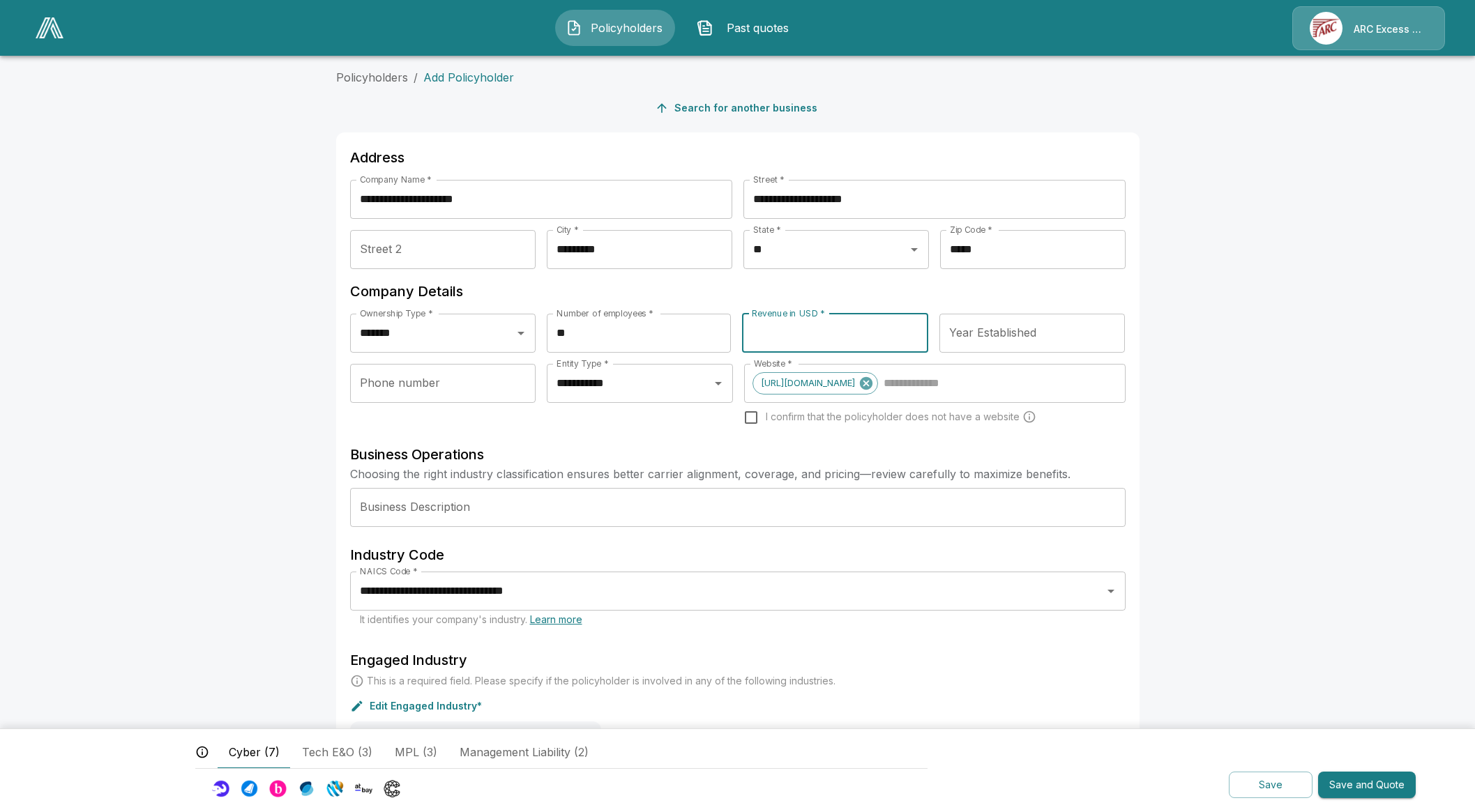
click at [833, 345] on input "Revenue in USD *" at bounding box center [835, 333] width 187 height 39
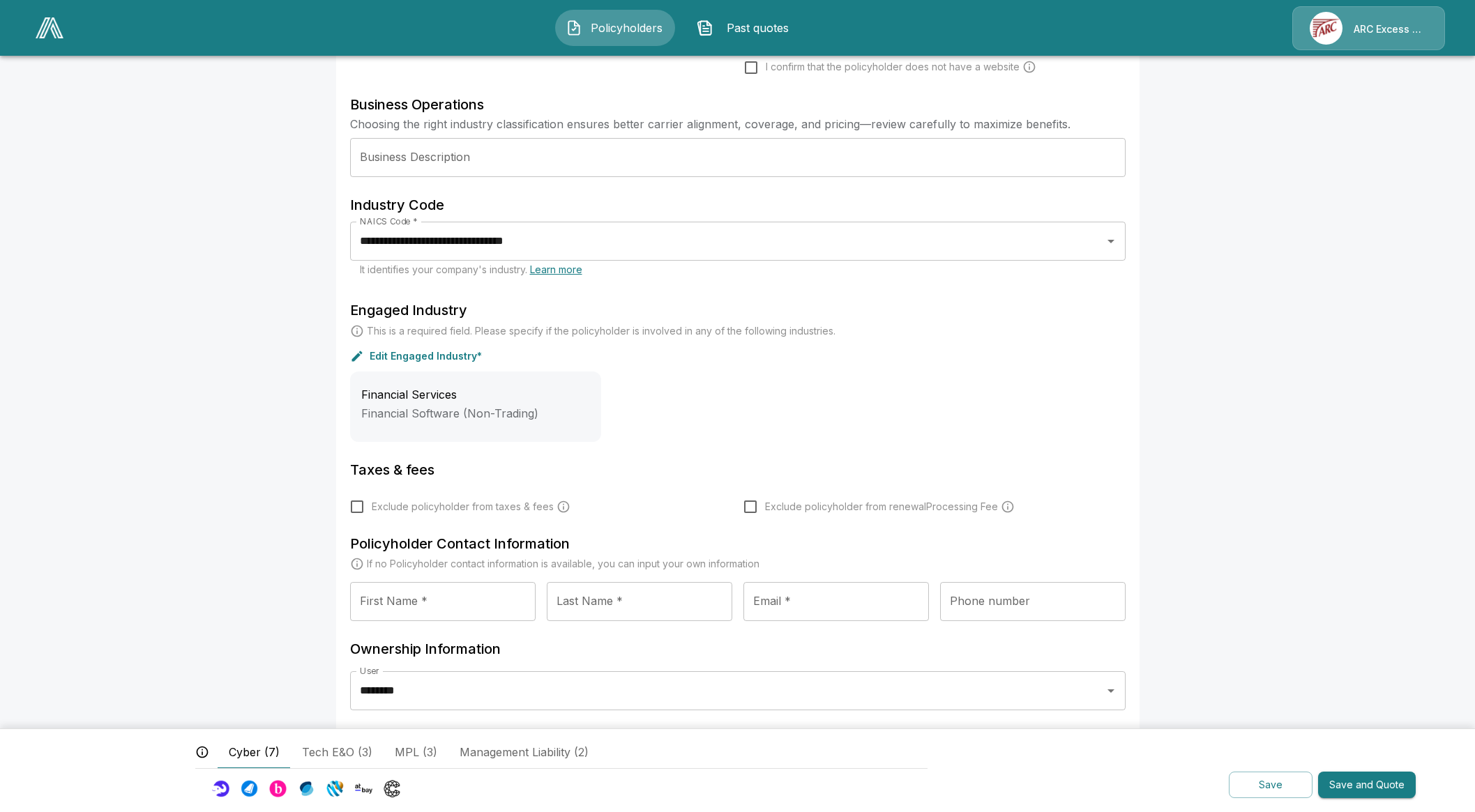
scroll to position [369, 0]
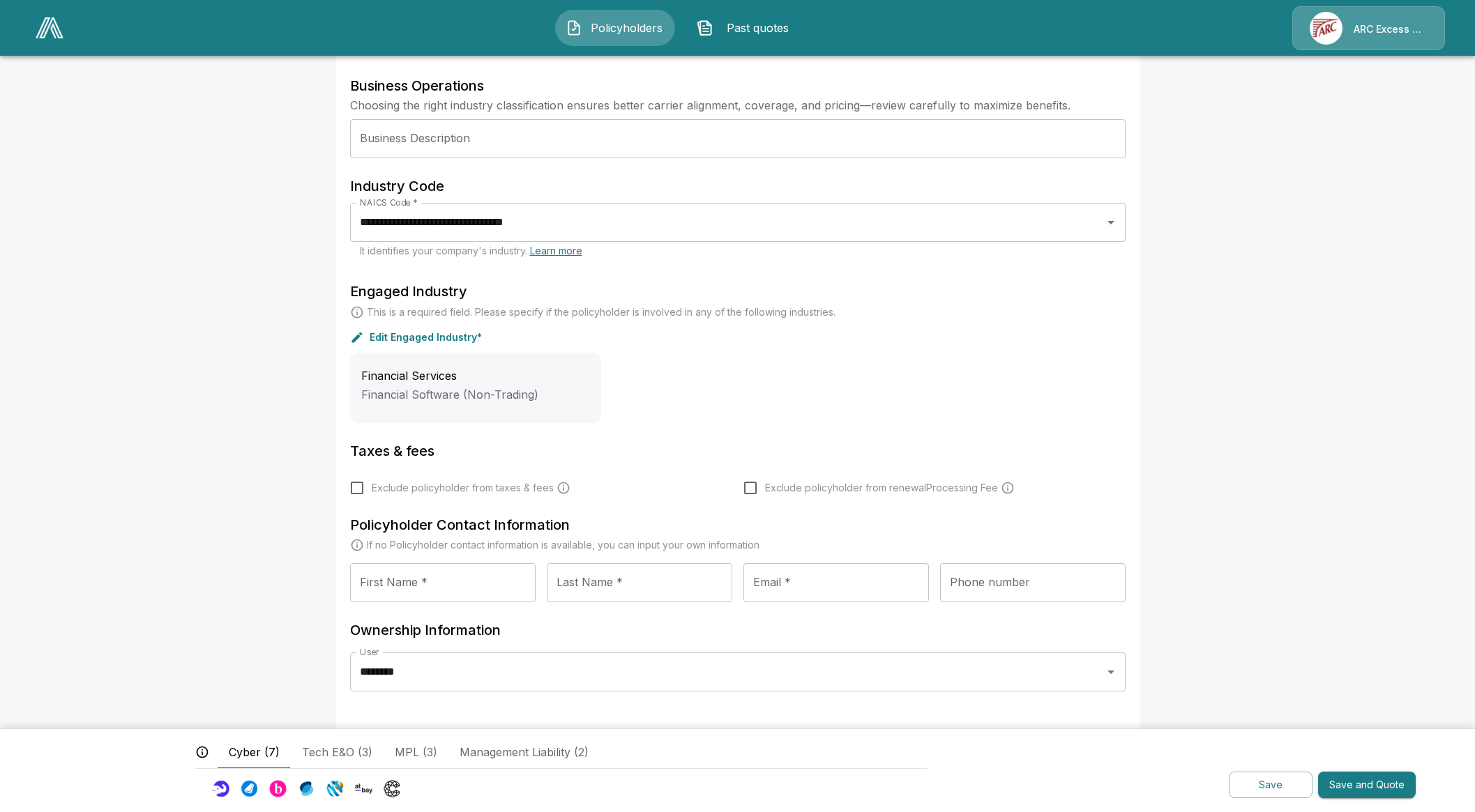
type input "********"
click at [481, 588] on input "First Name *" at bounding box center [443, 583] width 186 height 39
type input "***"
type input "******"
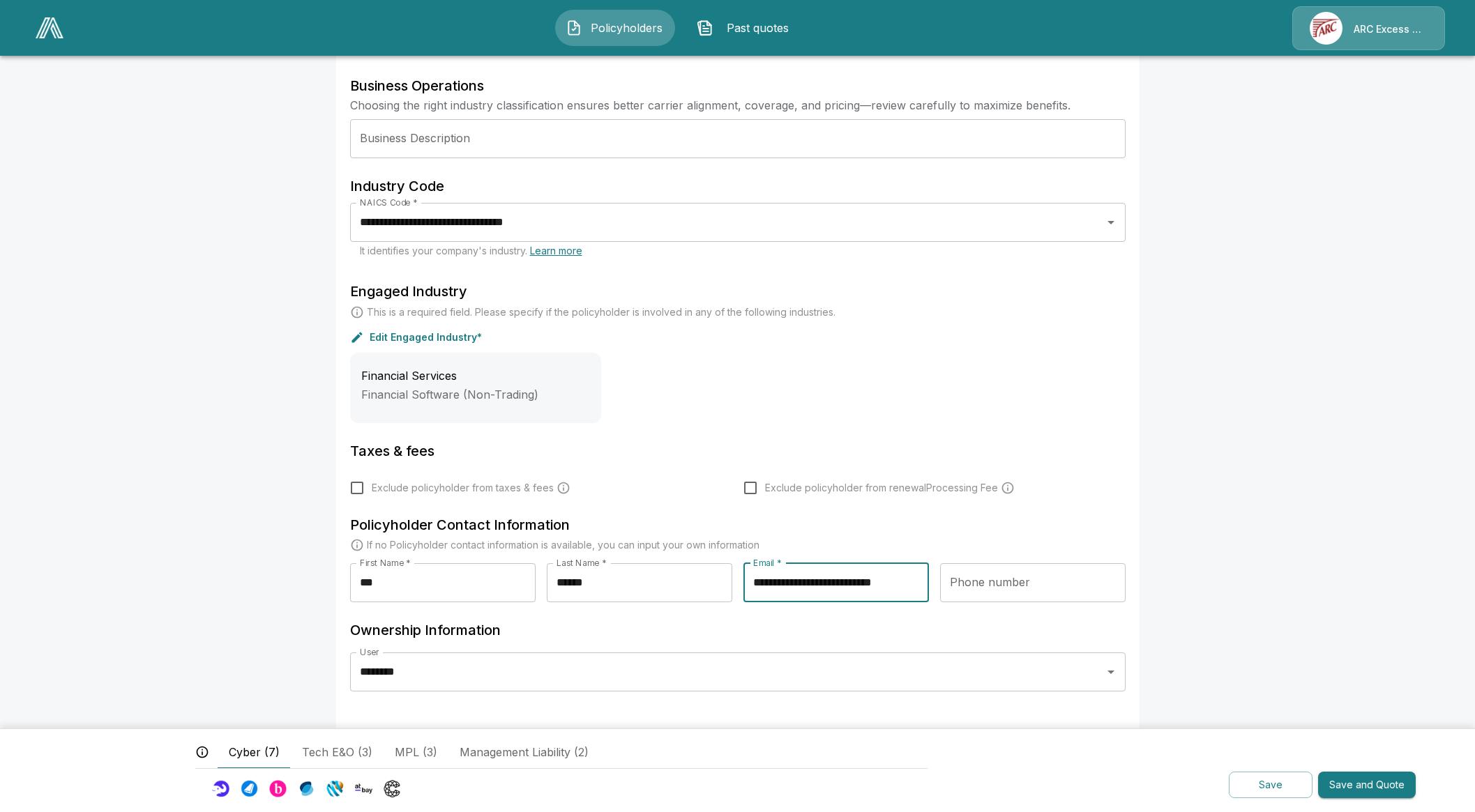
type input "**********"
click at [1021, 603] on div "Phone number Phone number" at bounding box center [1033, 588] width 186 height 50
click at [1050, 584] on input "Phone number" at bounding box center [1033, 583] width 186 height 39
type input "**********"
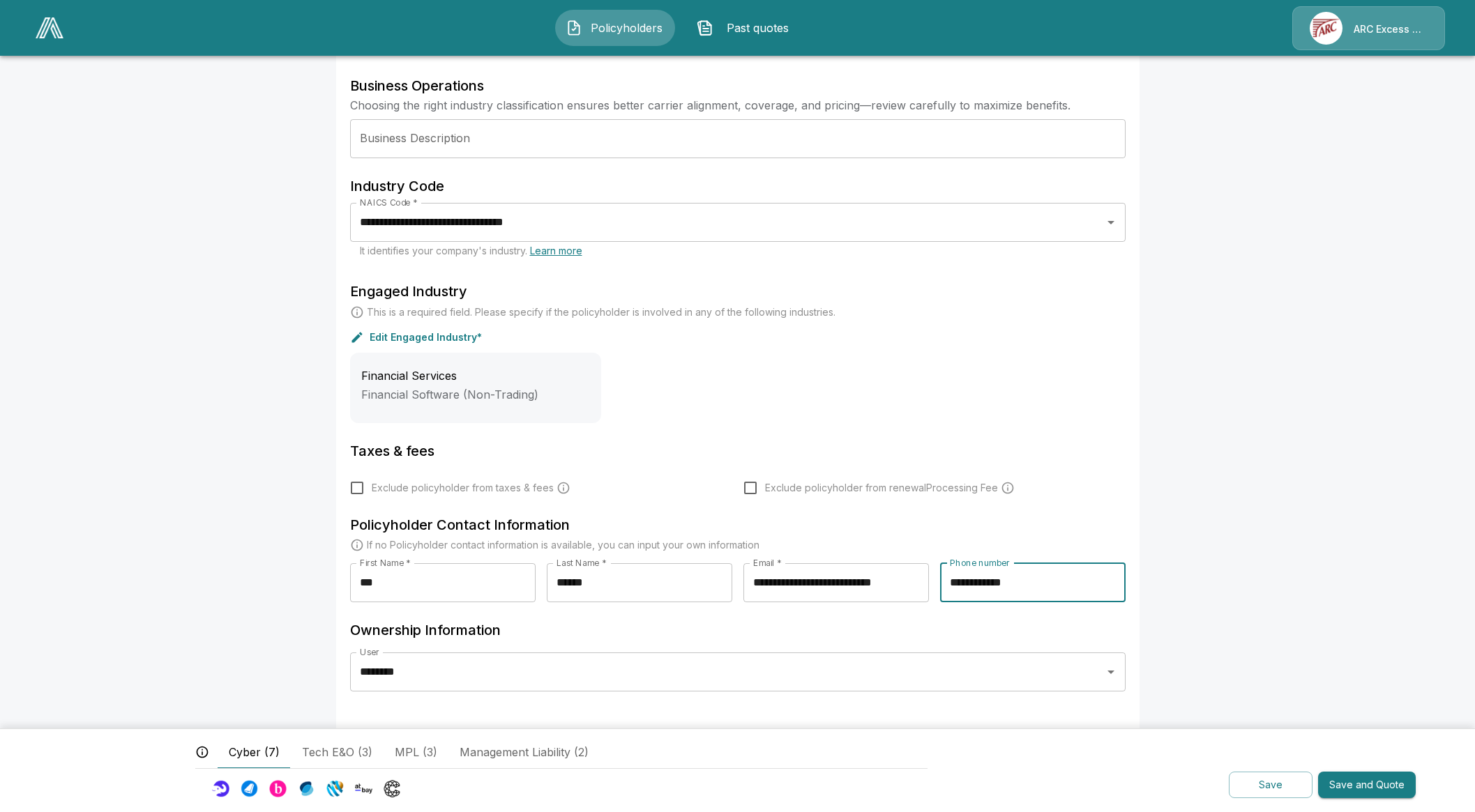
click at [1275, 785] on button "Save" at bounding box center [1270, 785] width 84 height 27
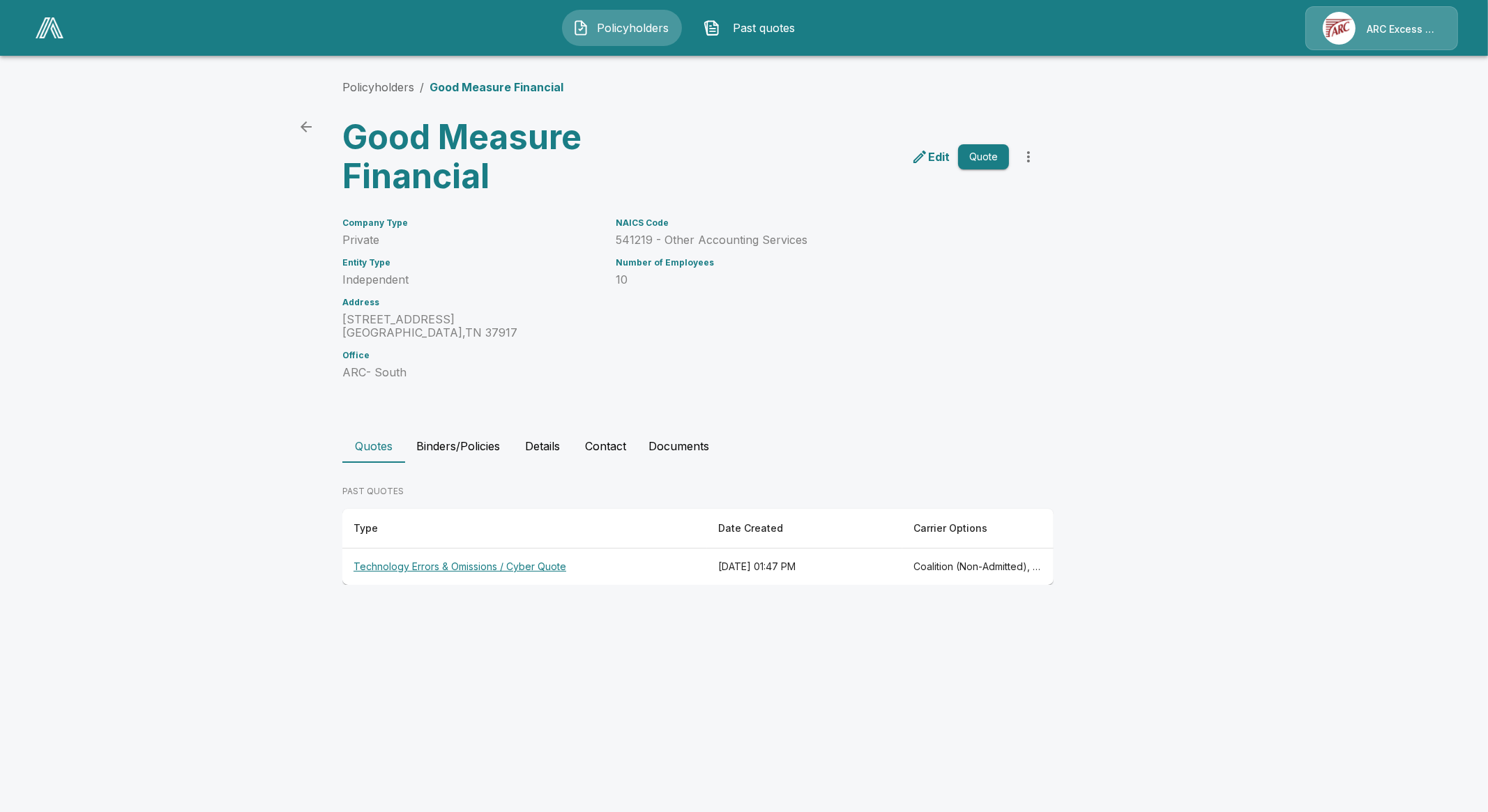
click at [69, 594] on main "Policyholders / Good Measure Financial Good Measure Financial Edit Quote Compan…" at bounding box center [744, 306] width 1488 height 612
click at [508, 565] on th "Technology Errors & Omissions / Cyber Quote" at bounding box center [524, 566] width 364 height 37
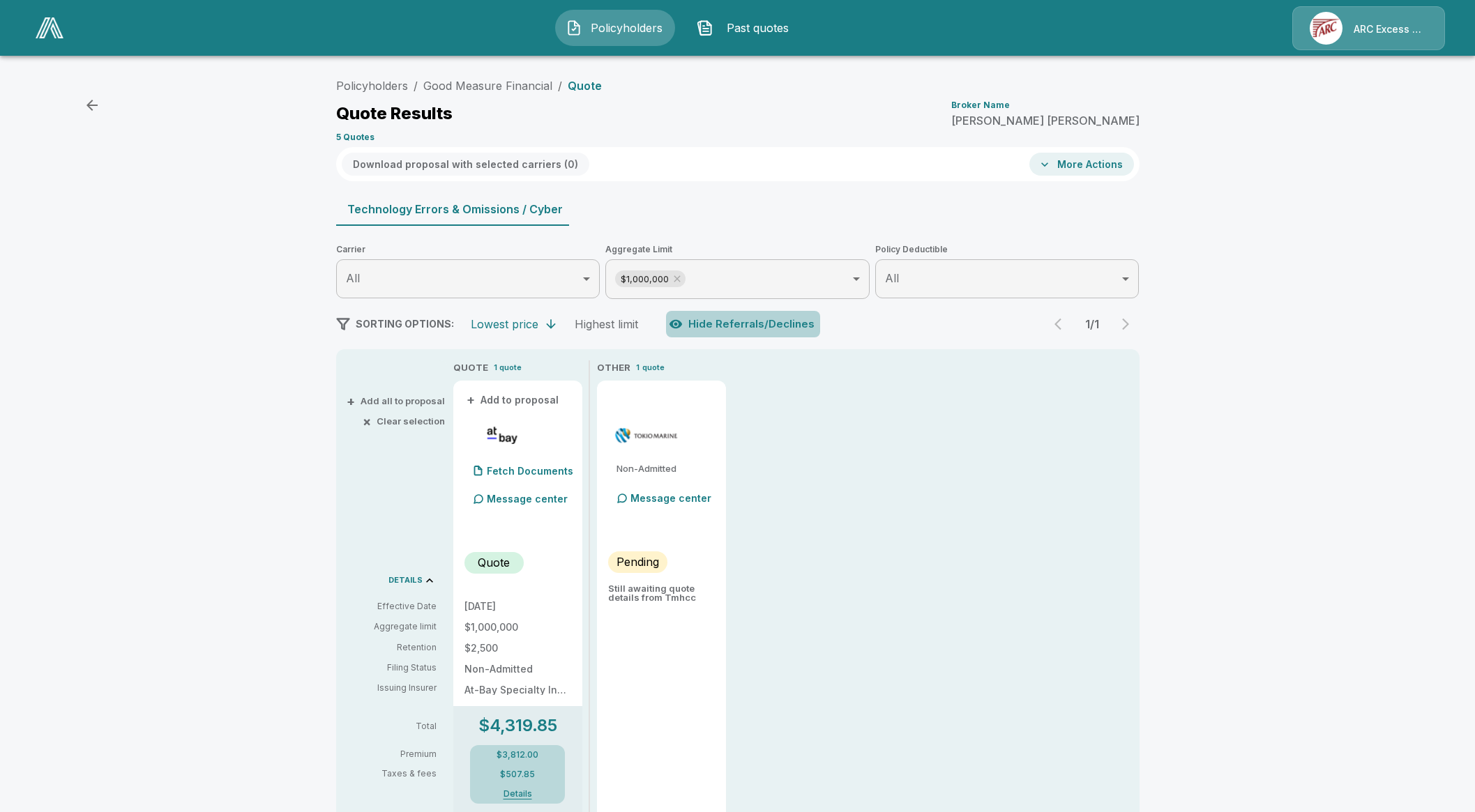
click at [769, 327] on button "Hide Referrals/Declines" at bounding box center [742, 324] width 154 height 27
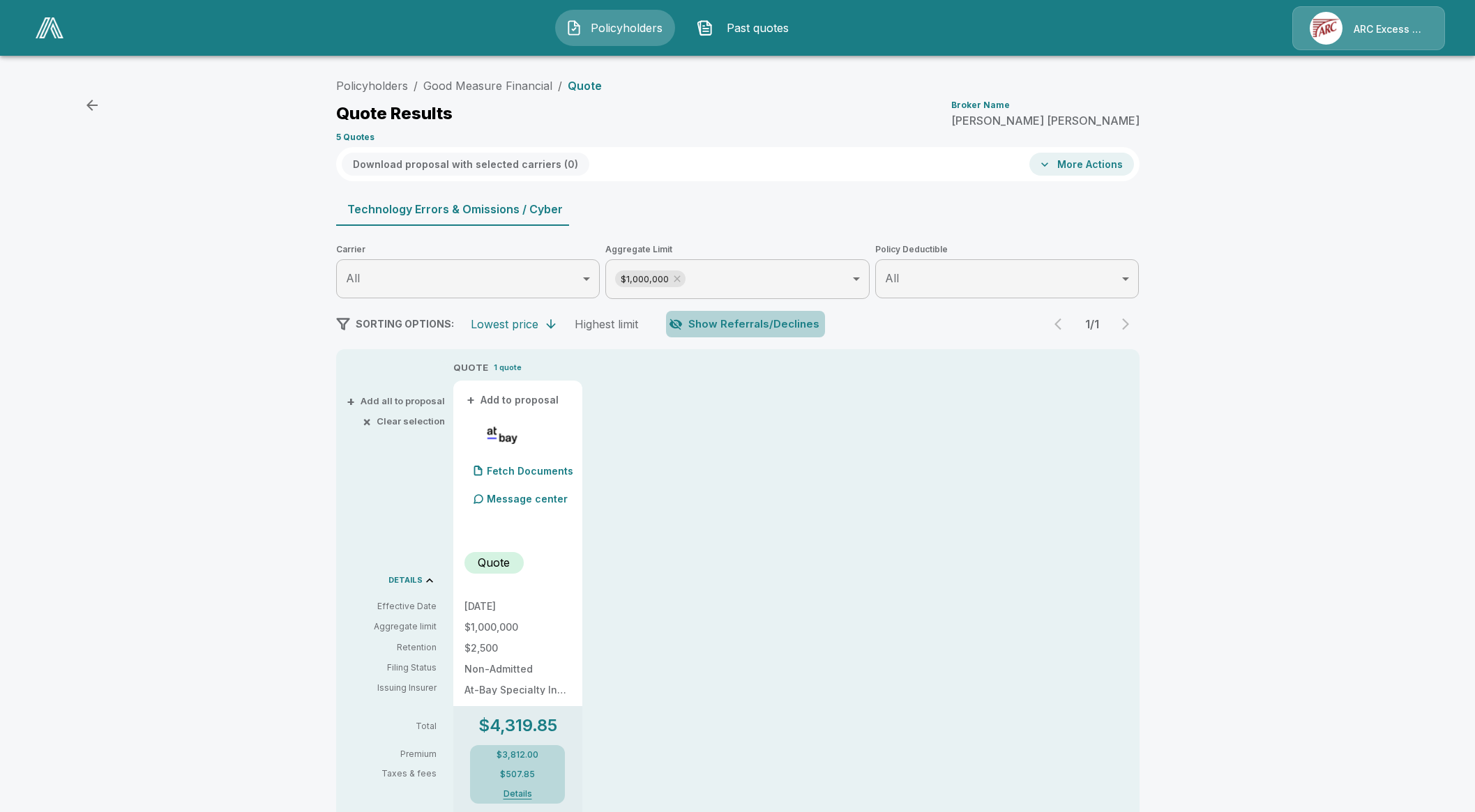
click at [769, 327] on button "Show Referrals/Declines" at bounding box center [745, 324] width 159 height 27
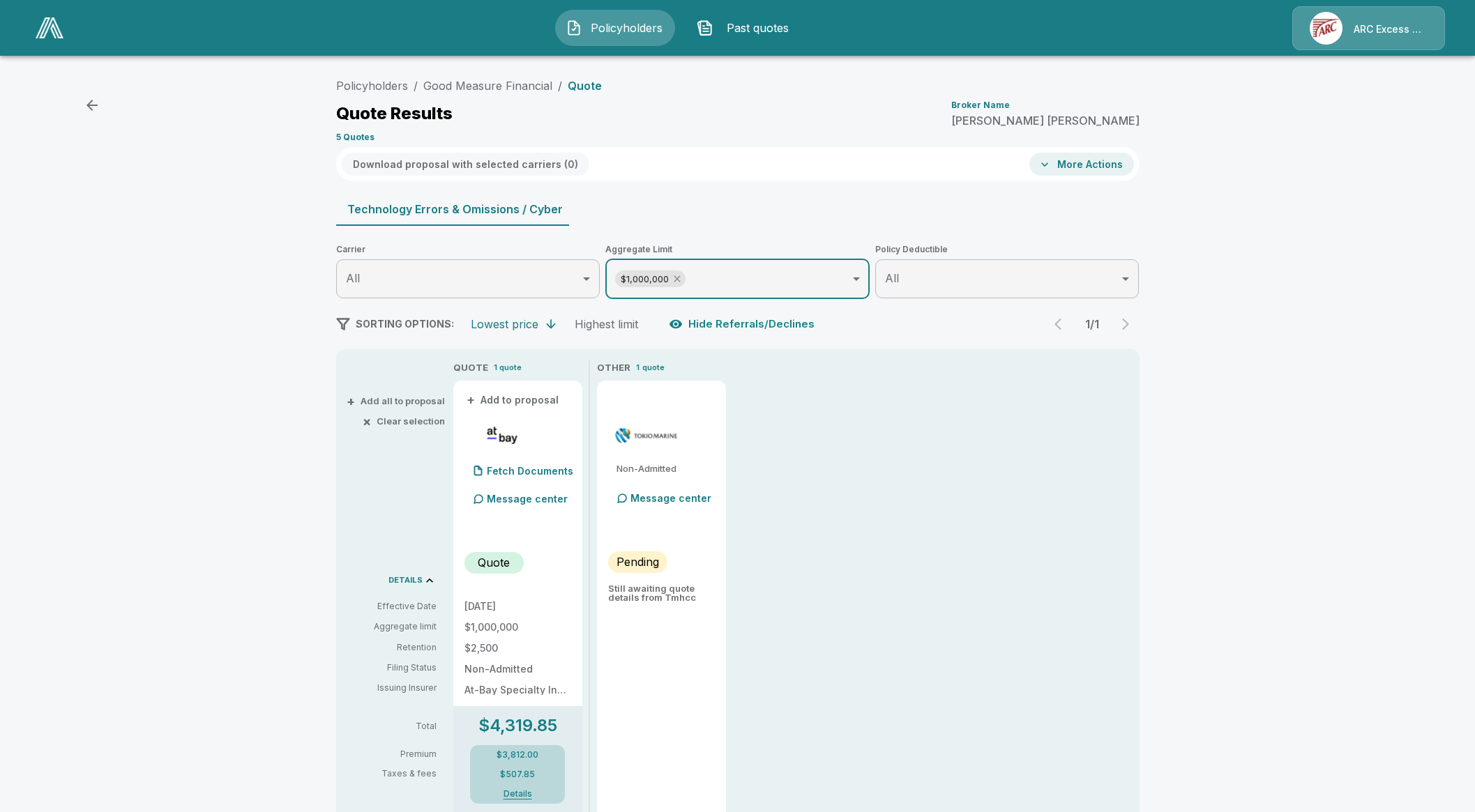
click at [683, 277] on icon at bounding box center [677, 278] width 11 height 11
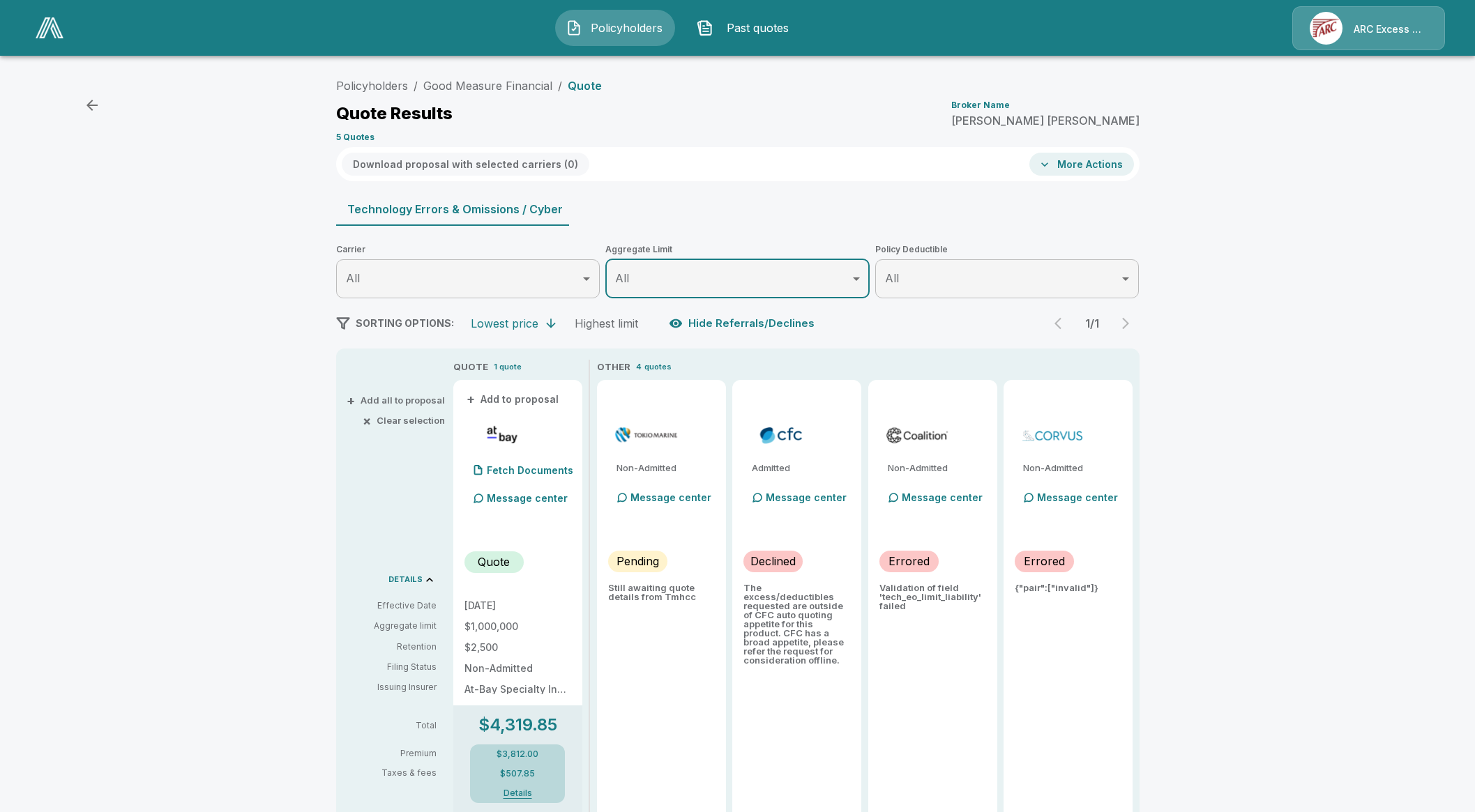
click at [1096, 183] on div "Policyholders / Good Measure Financial / Quote Quote Results Broker Name Greg L…" at bounding box center [738, 728] width 837 height 1313
click at [1114, 167] on button "More Actions" at bounding box center [1082, 164] width 105 height 23
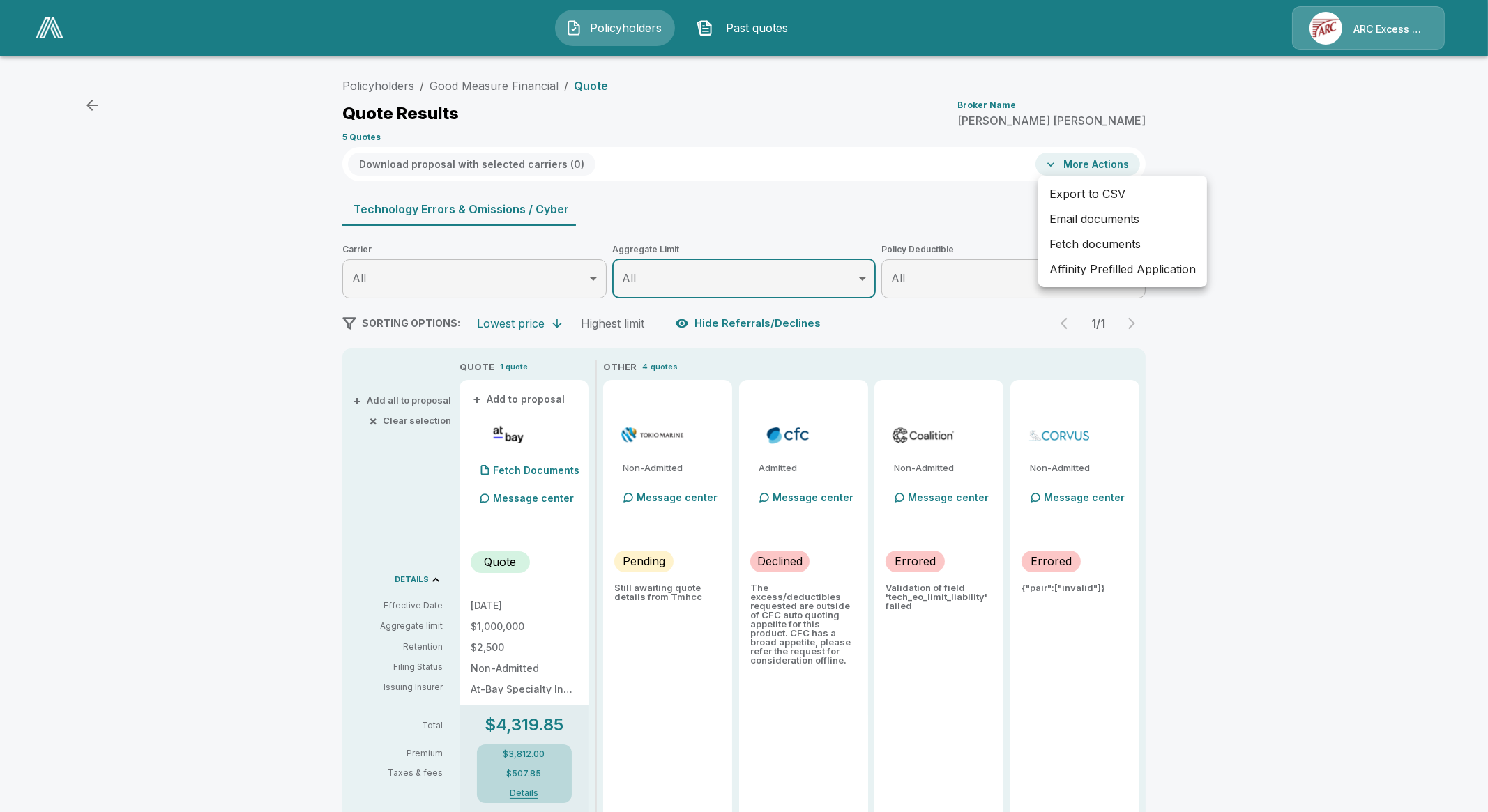
click at [897, 204] on div at bounding box center [744, 406] width 1488 height 812
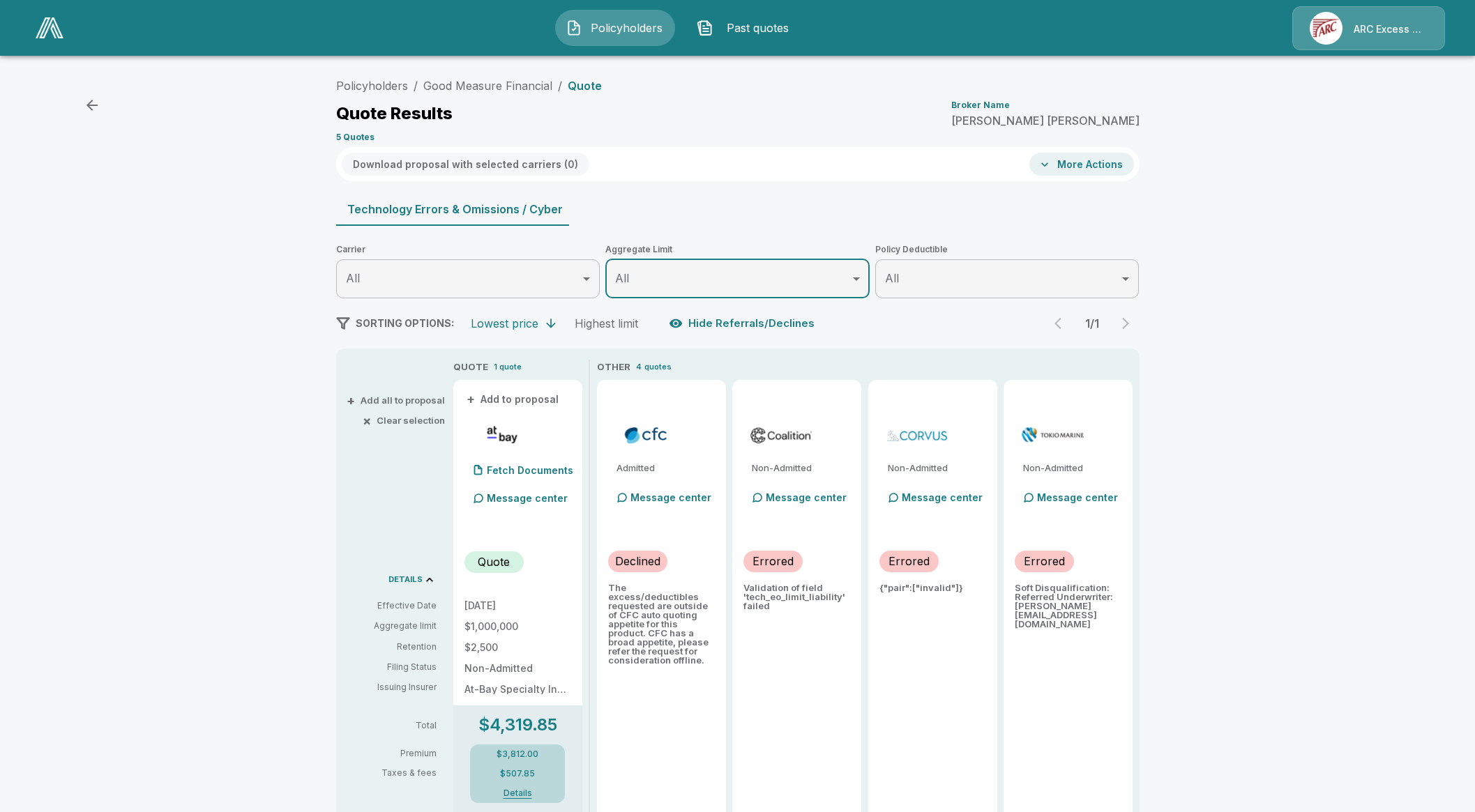
click at [113, 542] on div "Policyholders / Good Measure Financial / Quote Quote Results Broker Name Greg L…" at bounding box center [738, 725] width 1475 height 1319
click at [1267, 613] on div "Policyholders / Good Measure Financial / Quote Quote Results Broker Name Greg L…" at bounding box center [738, 725] width 1475 height 1319
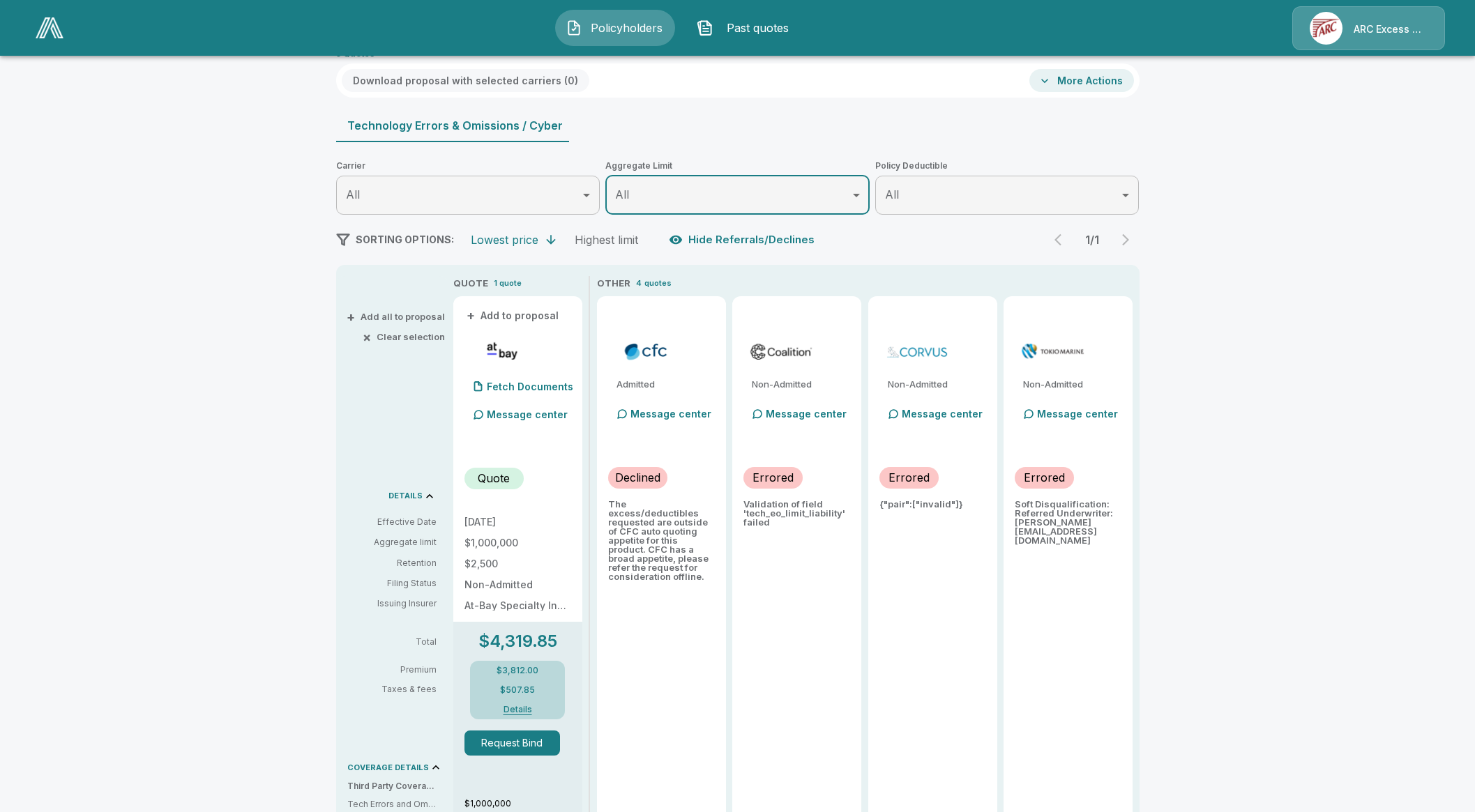
scroll to position [87, 0]
click at [119, 499] on div "Policyholders / Good Measure Financial / Quote Quote Results Broker Name Greg L…" at bounding box center [738, 639] width 1475 height 1319
click at [118, 541] on div "Policyholders / Good Measure Financial / Quote Quote Results Broker Name Greg L…" at bounding box center [738, 639] width 1475 height 1319
click at [117, 501] on div "Policyholders / Good Measure Financial / Quote Quote Results Broker Name Greg L…" at bounding box center [738, 639] width 1475 height 1319
click at [100, 508] on div "Policyholders / Good Measure Financial / Quote Quote Results Broker Name Greg L…" at bounding box center [738, 639] width 1475 height 1319
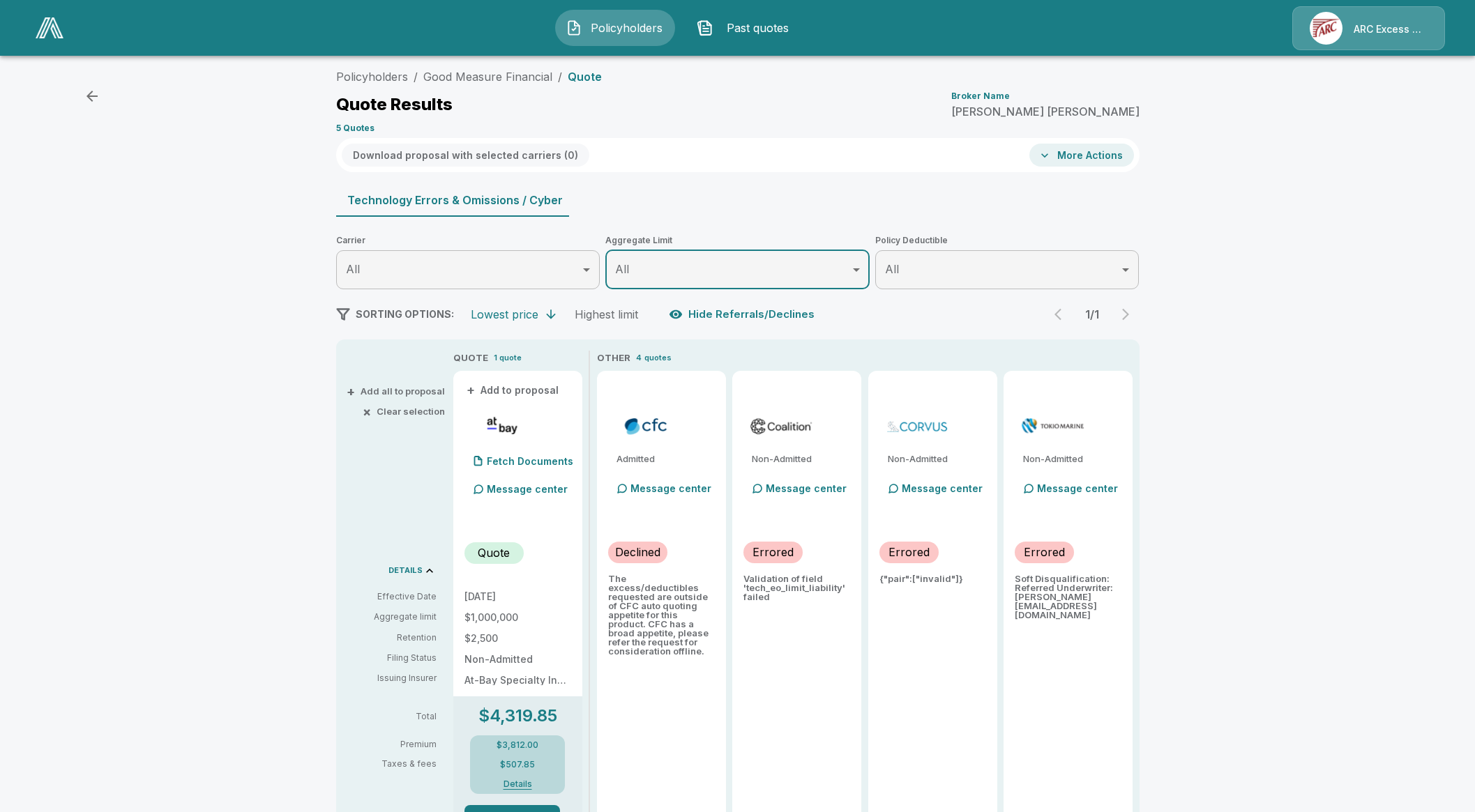
scroll to position [0, 0]
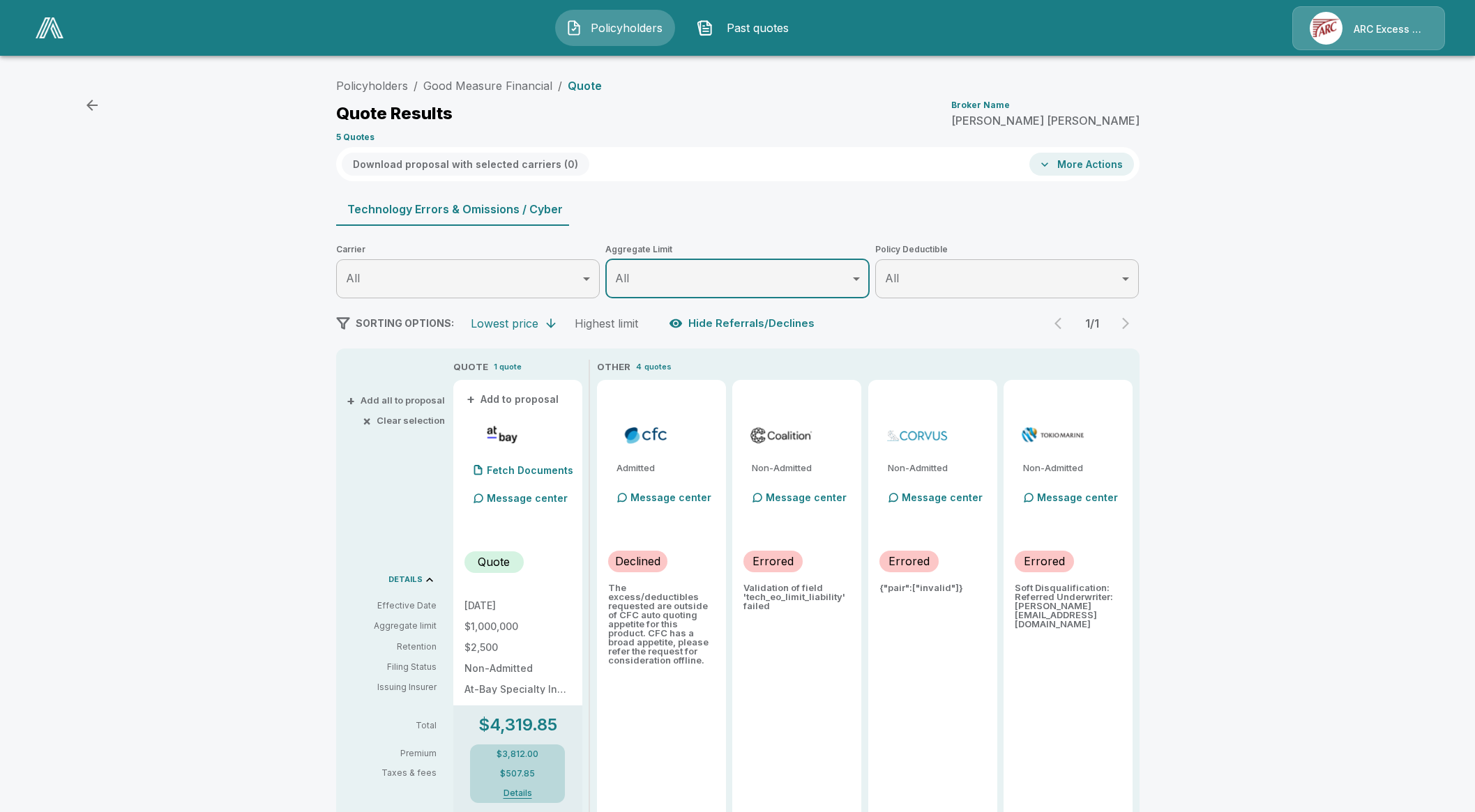
click at [696, 490] on p "Message center" at bounding box center [671, 497] width 81 height 15
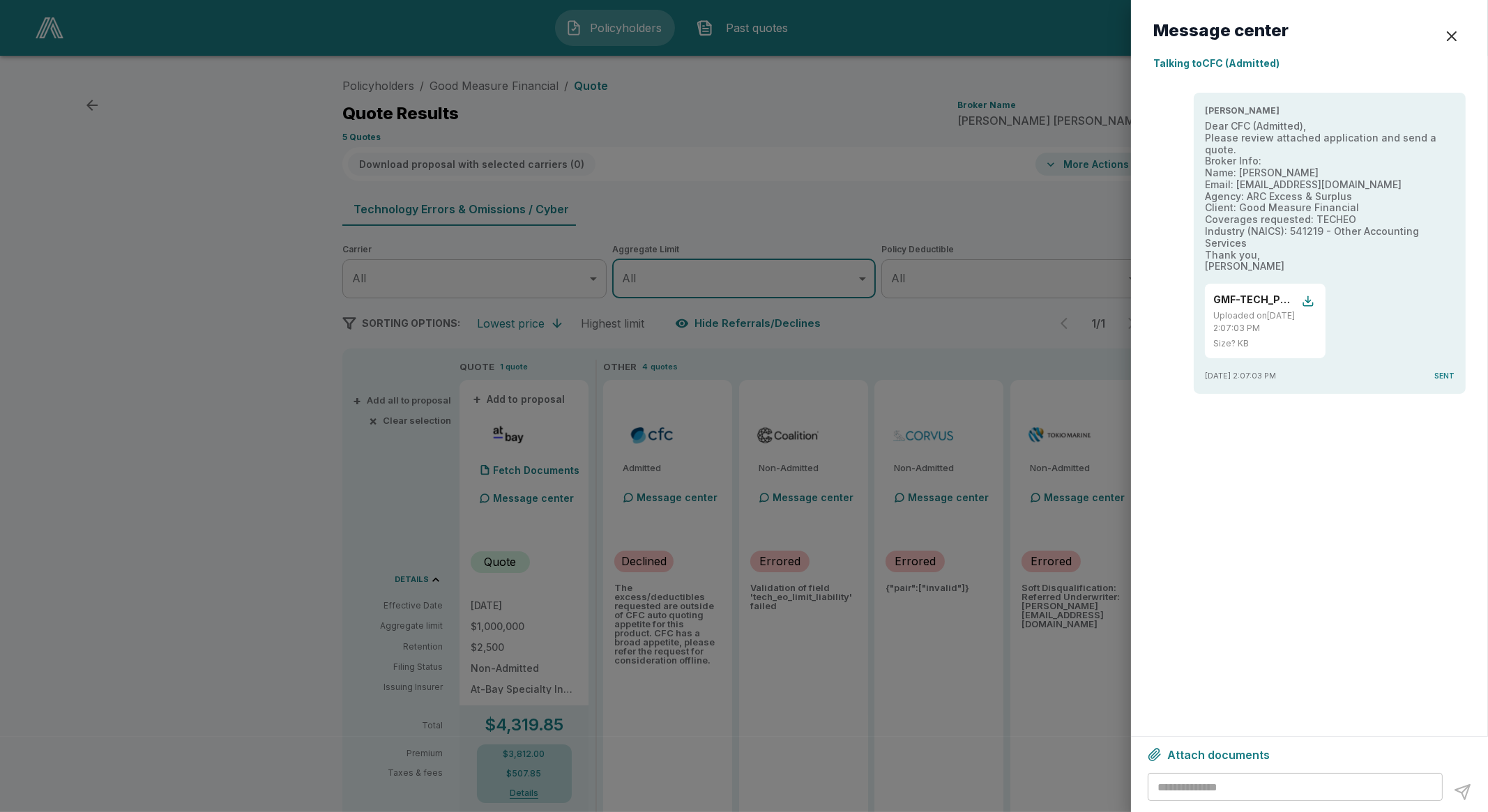
click at [1451, 40] on div "button" at bounding box center [1451, 36] width 16 height 16
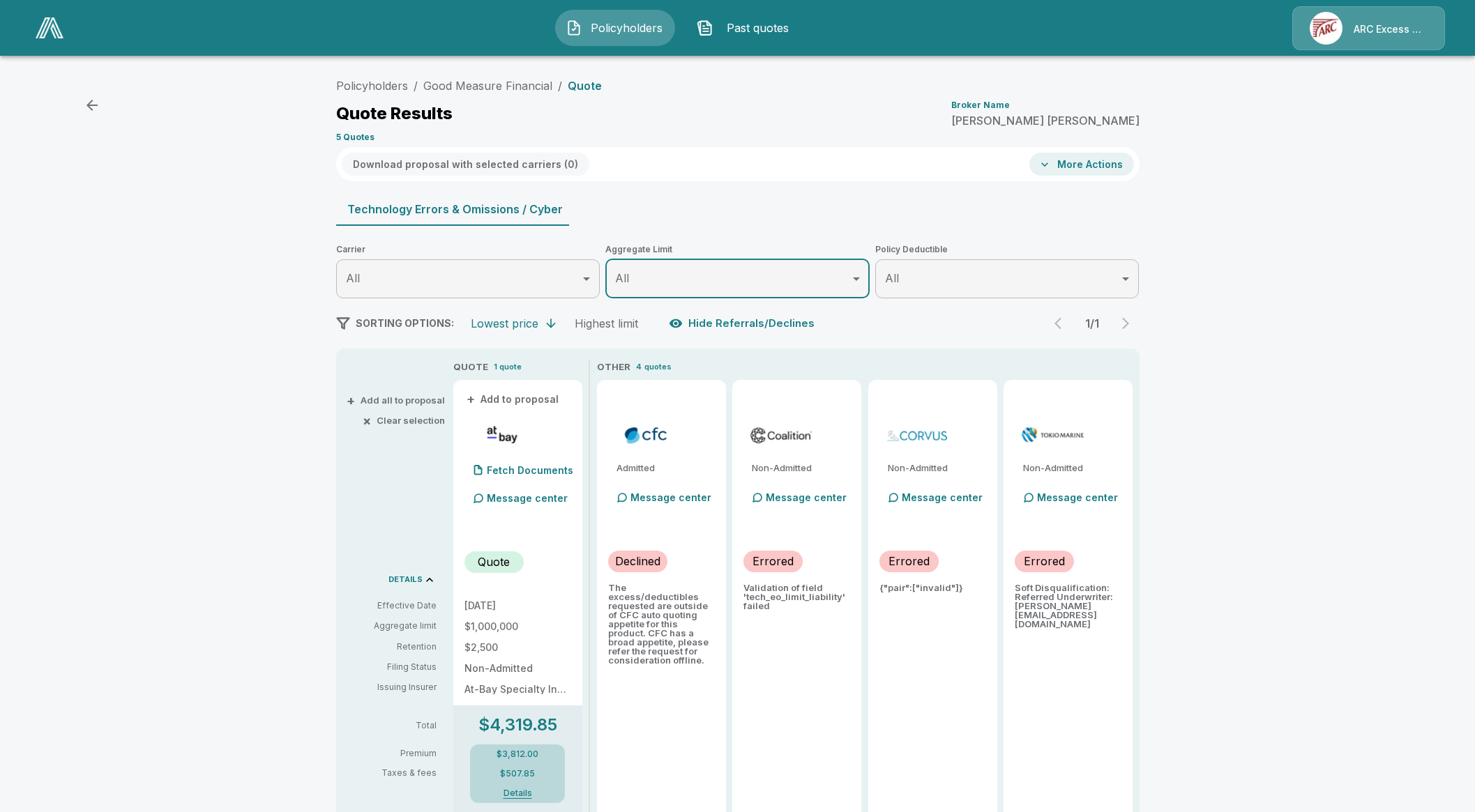
drag, startPoint x: 1064, startPoint y: 172, endPoint x: 1071, endPoint y: 165, distance: 9.9
click at [1071, 165] on button "More Actions" at bounding box center [1082, 164] width 105 height 23
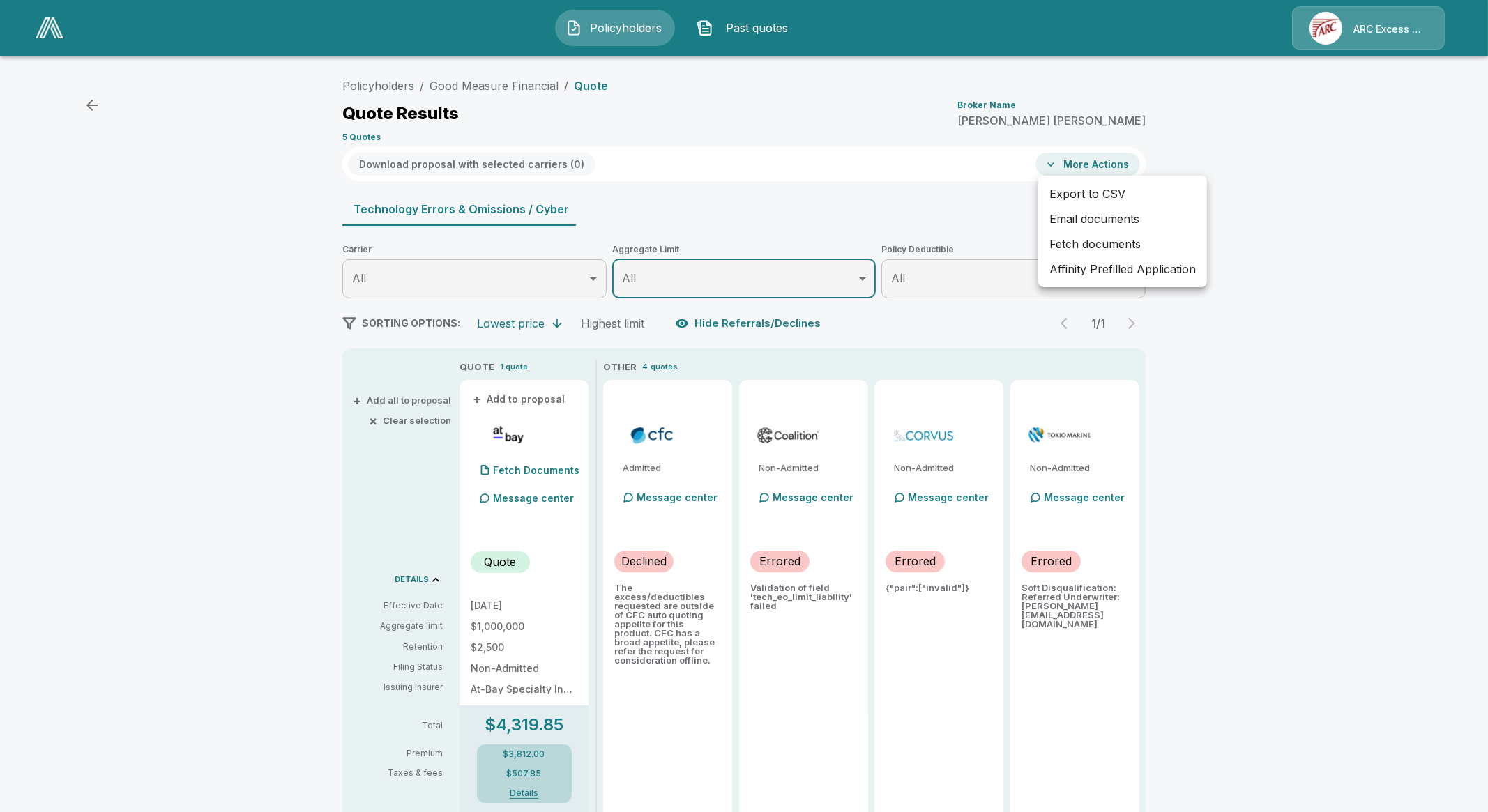
click at [861, 203] on div at bounding box center [744, 406] width 1488 height 812
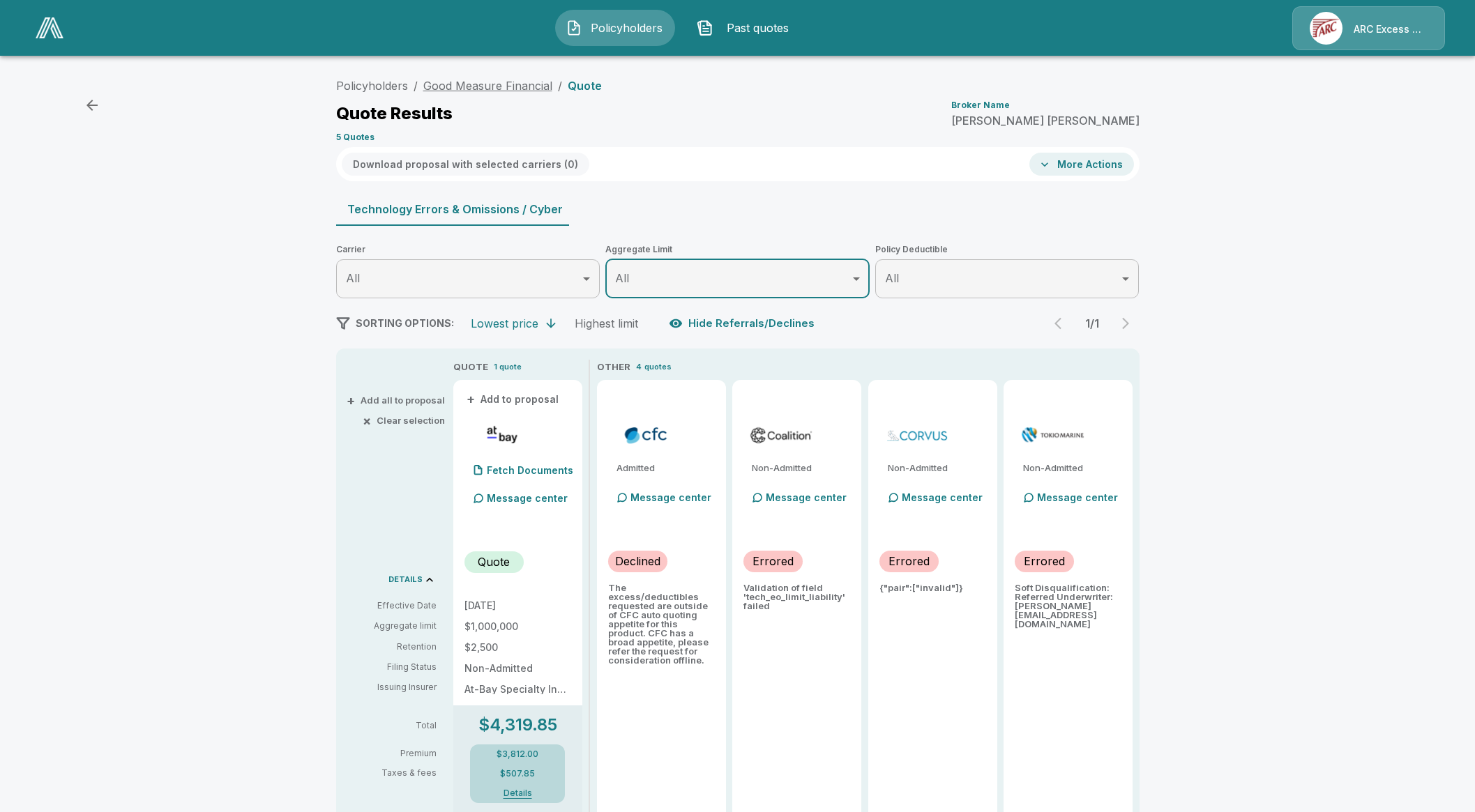
click at [478, 83] on link "Good Measure Financial" at bounding box center [487, 86] width 129 height 14
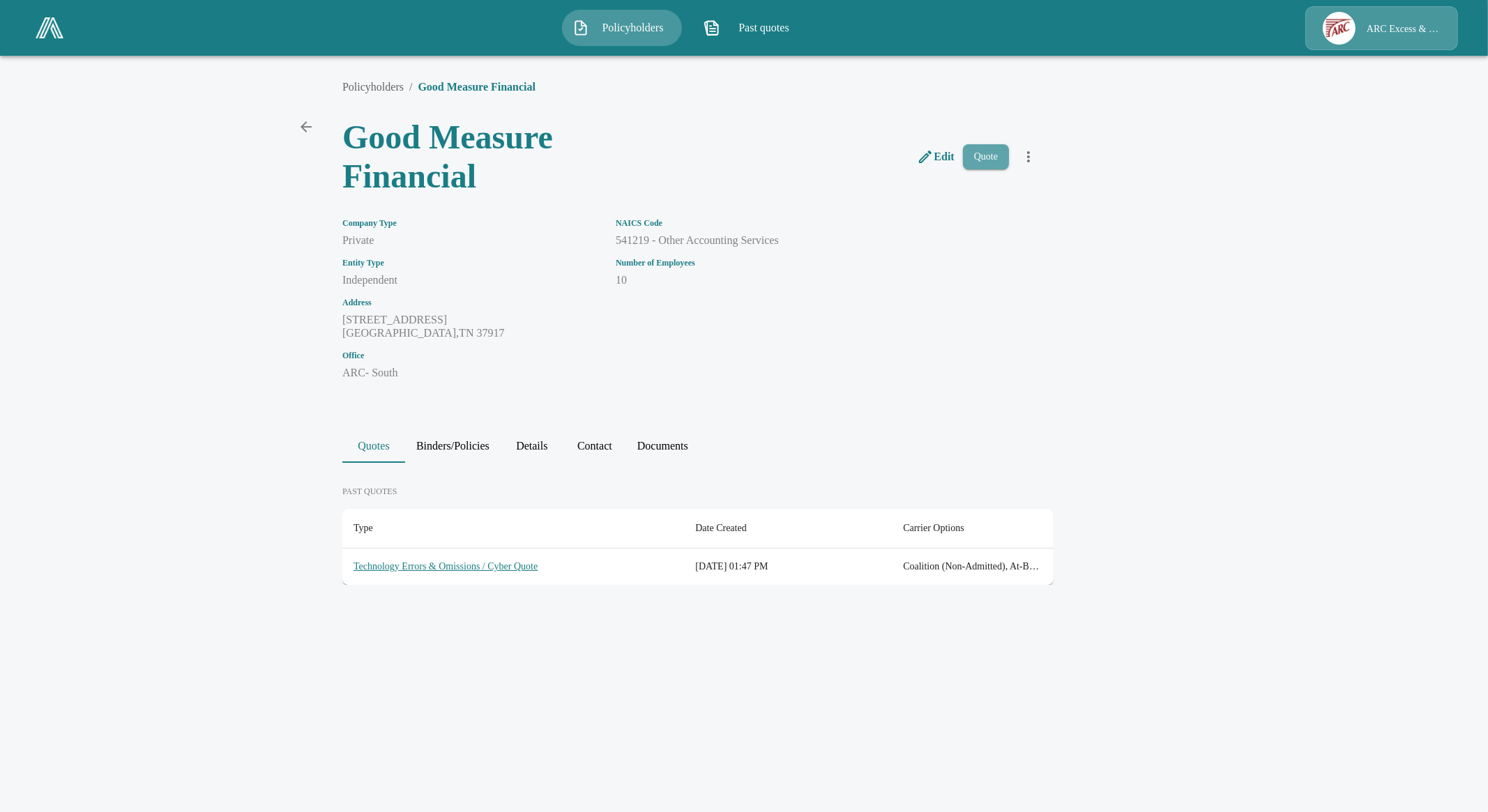
click at [990, 154] on button "Quote" at bounding box center [985, 157] width 46 height 26
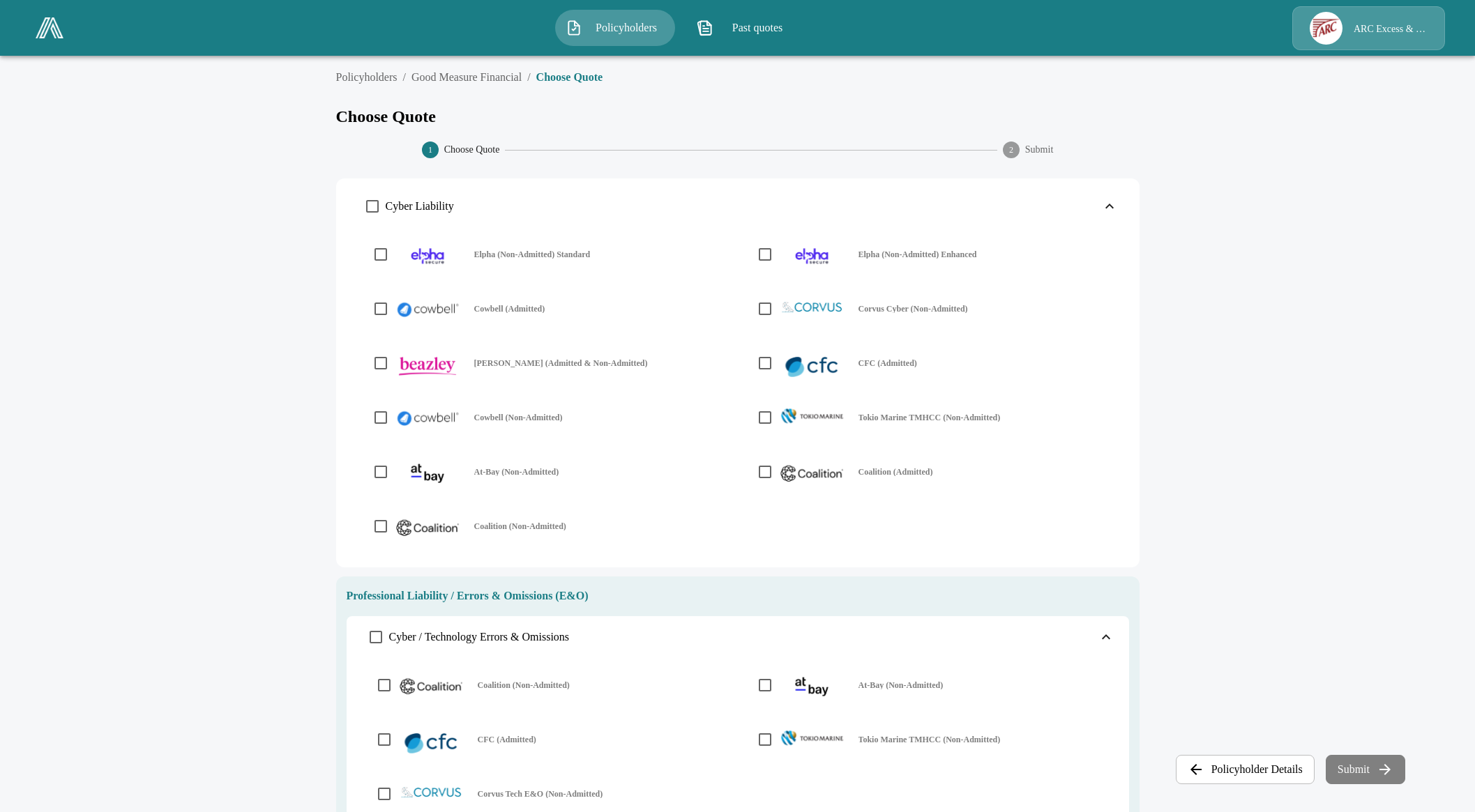
drag, startPoint x: 435, startPoint y: 641, endPoint x: 432, endPoint y: 652, distance: 11.4
click at [432, 641] on span "Cyber / Technology Errors & Omissions" at bounding box center [479, 637] width 180 height 11
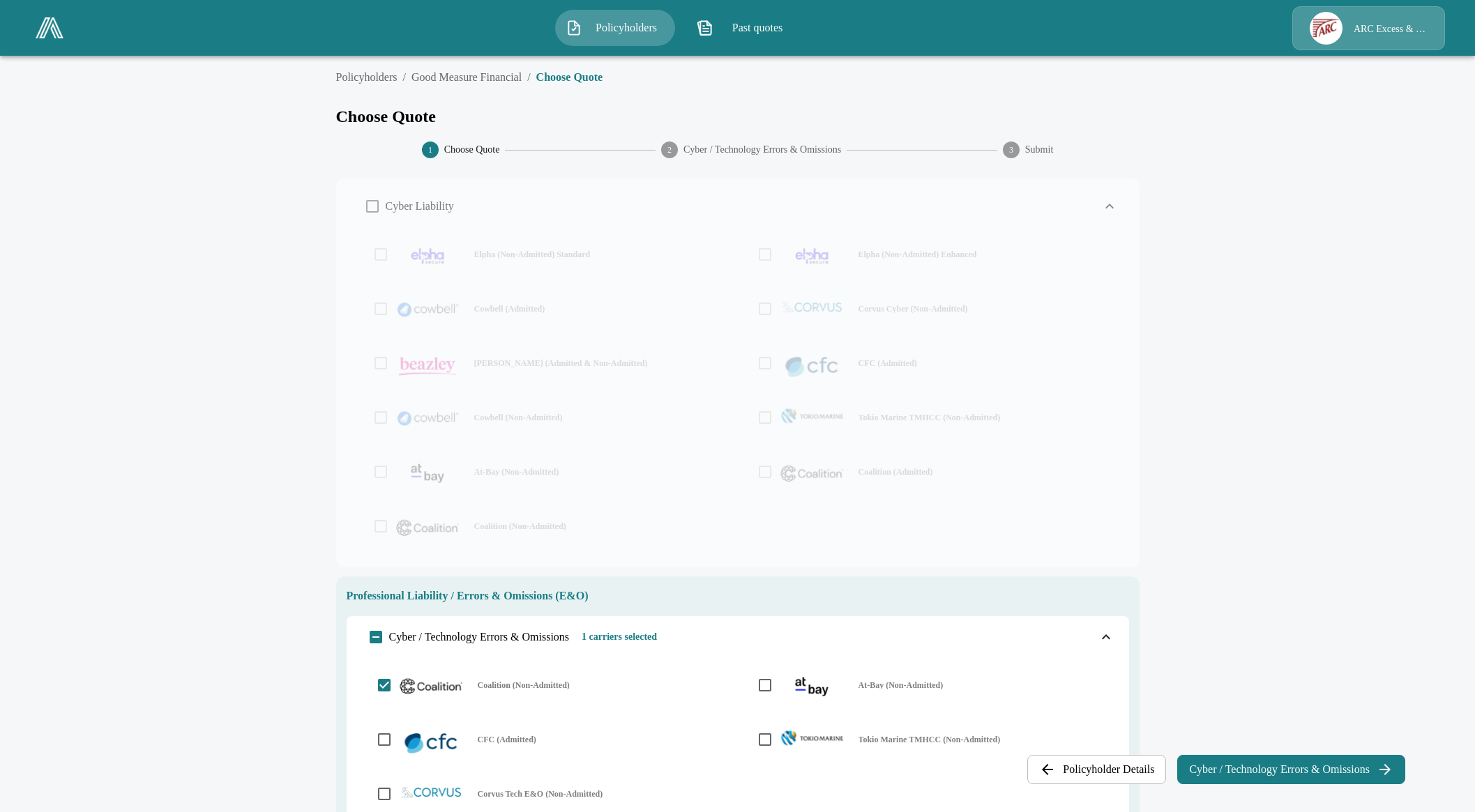
drag, startPoint x: 1374, startPoint y: 709, endPoint x: 1359, endPoint y: 718, distance: 17.5
click at [1317, 763] on button "Cyber / Technology Errors & Omissions" at bounding box center [1291, 770] width 228 height 30
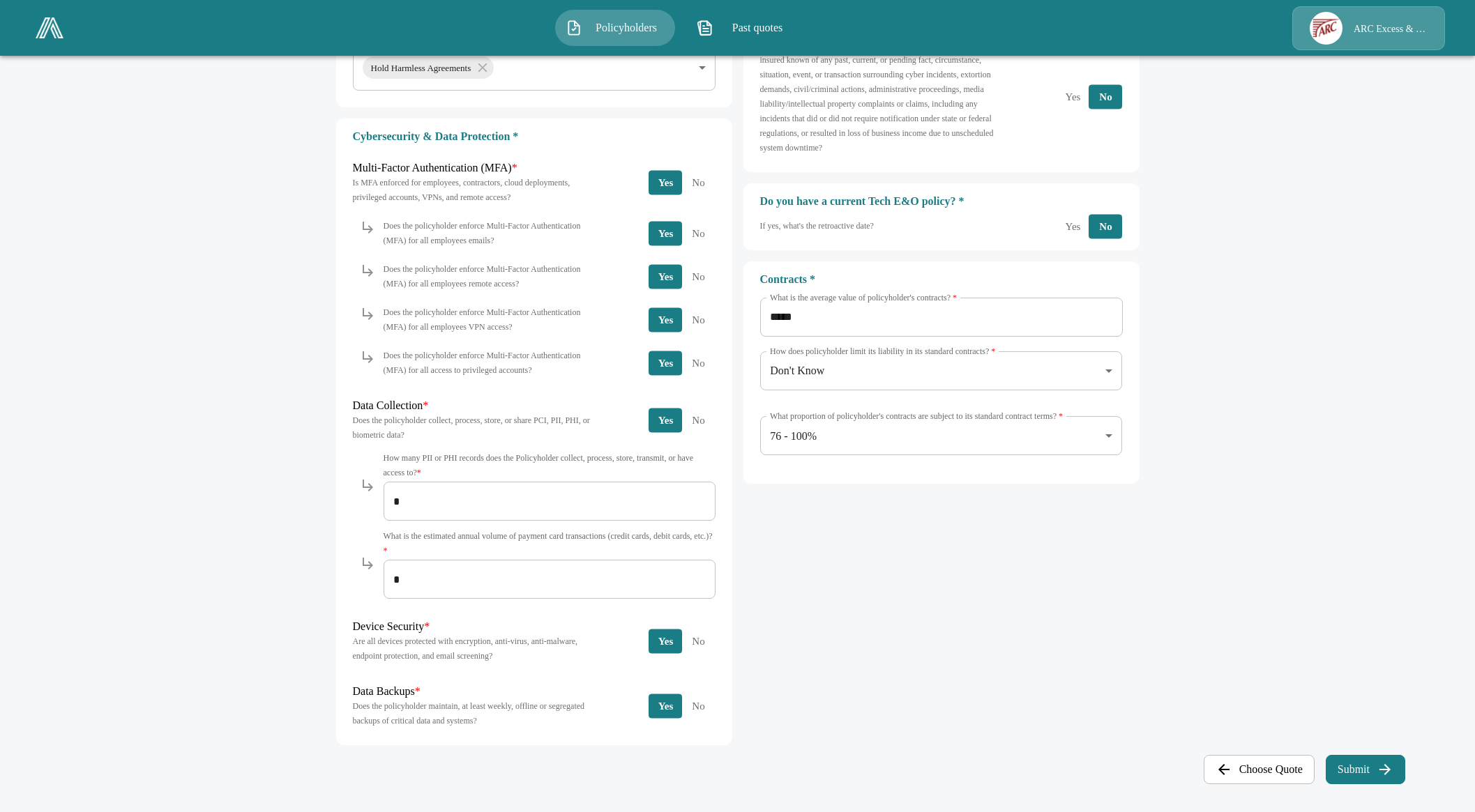
scroll to position [543, 0]
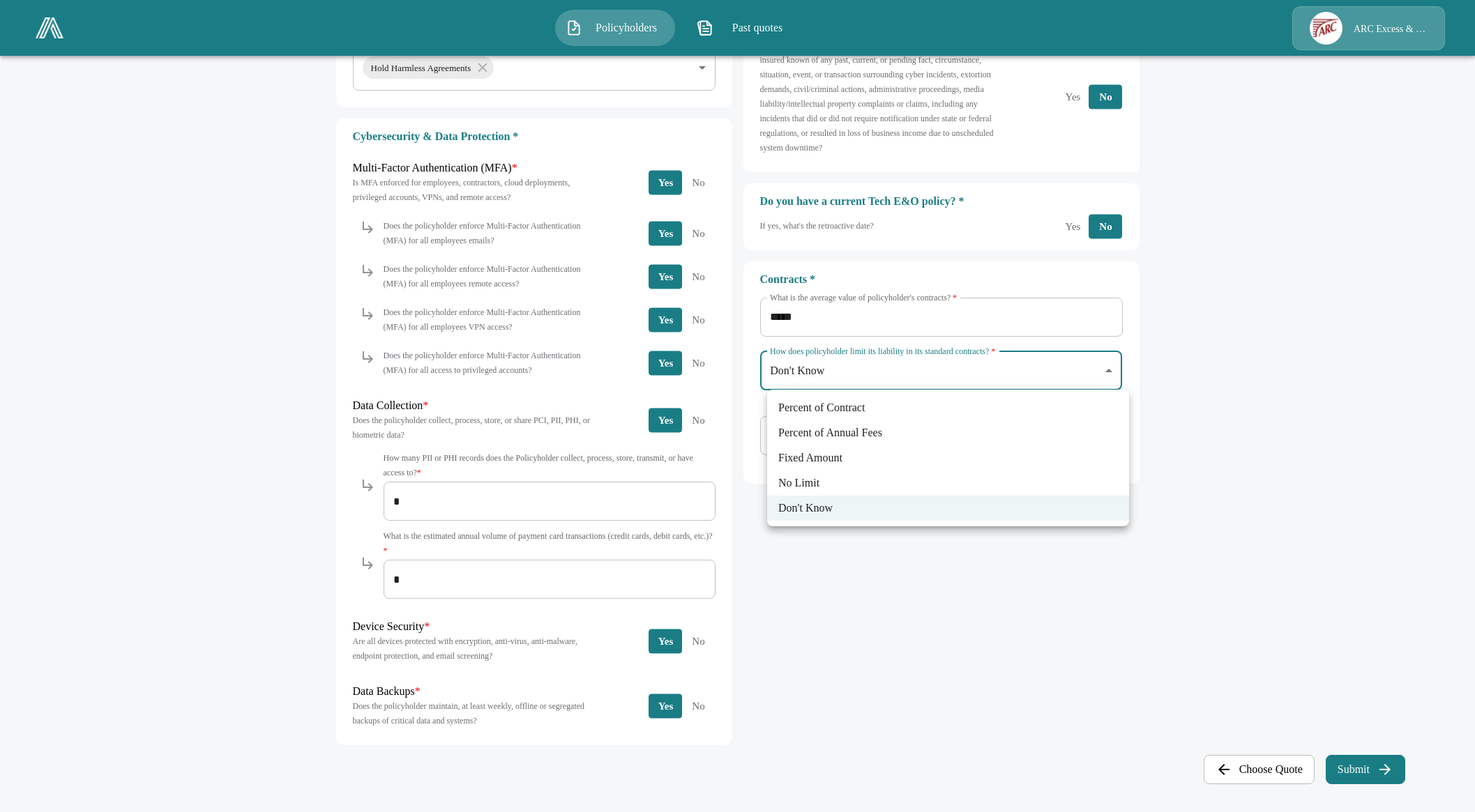
click at [945, 371] on body "**********" at bounding box center [738, 149] width 1475 height 1326
click at [1256, 382] on div at bounding box center [738, 406] width 1475 height 812
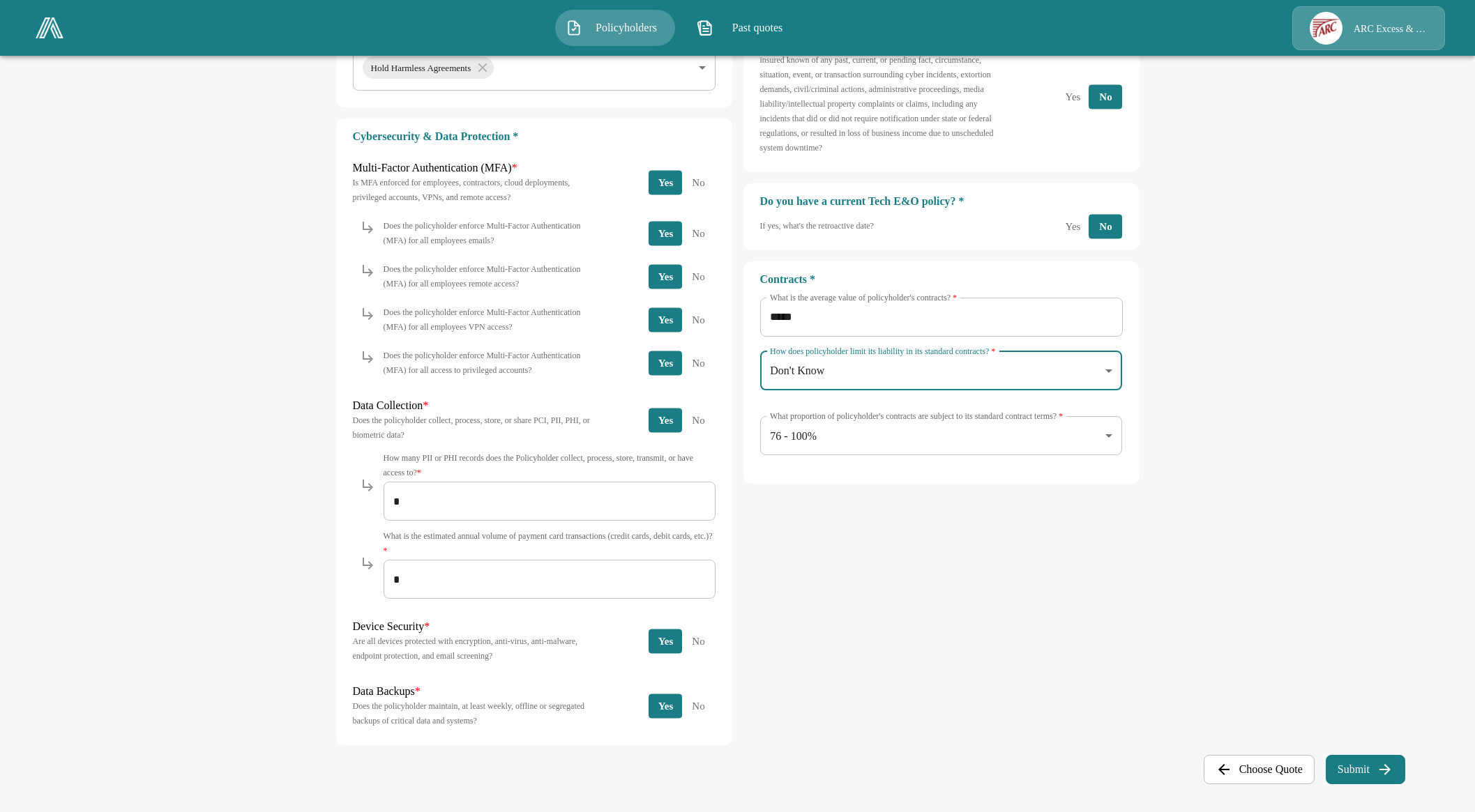
click at [1270, 769] on button "Choose Quote" at bounding box center [1259, 770] width 111 height 30
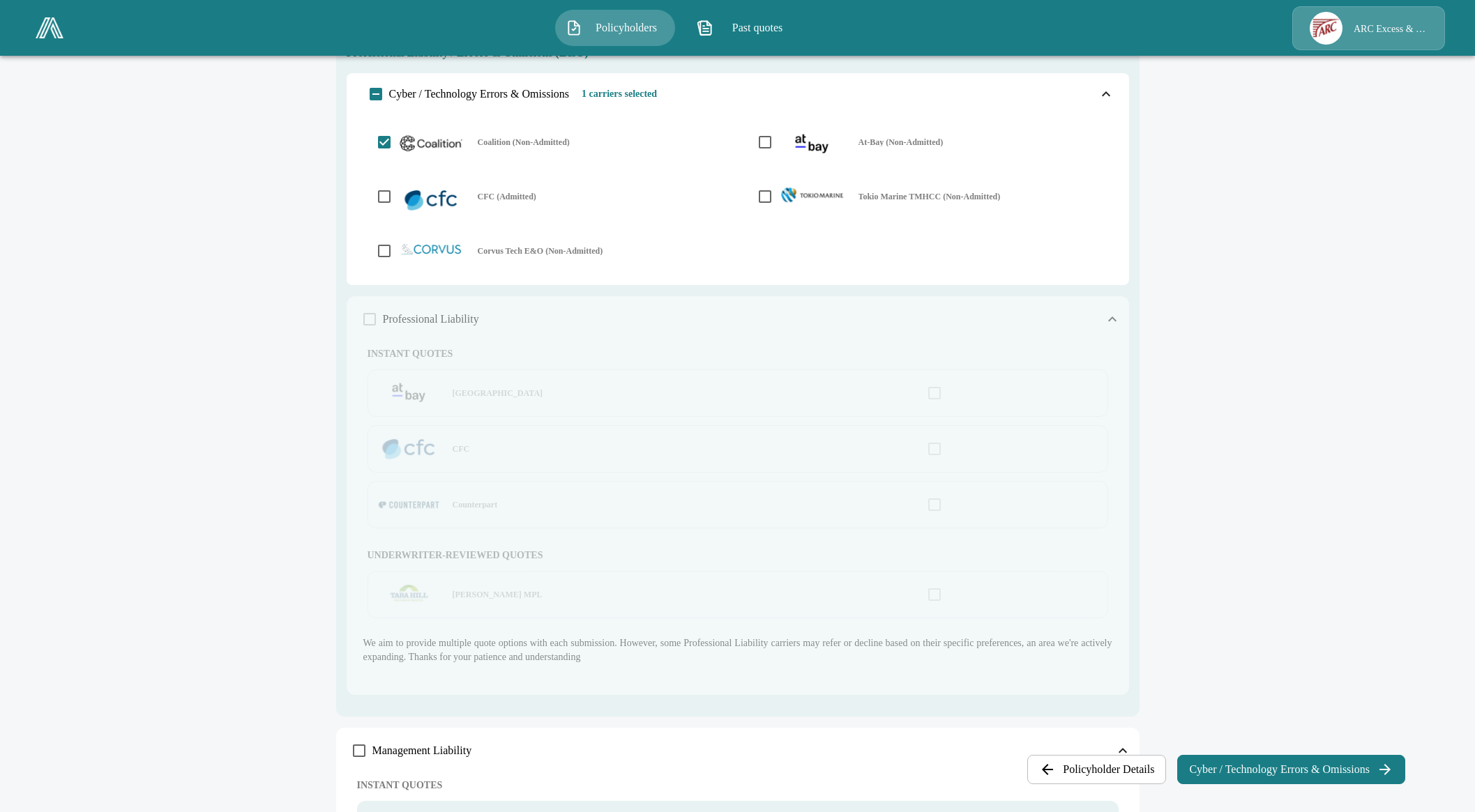
scroll to position [0, 0]
